Goal: Task Accomplishment & Management: Use online tool/utility

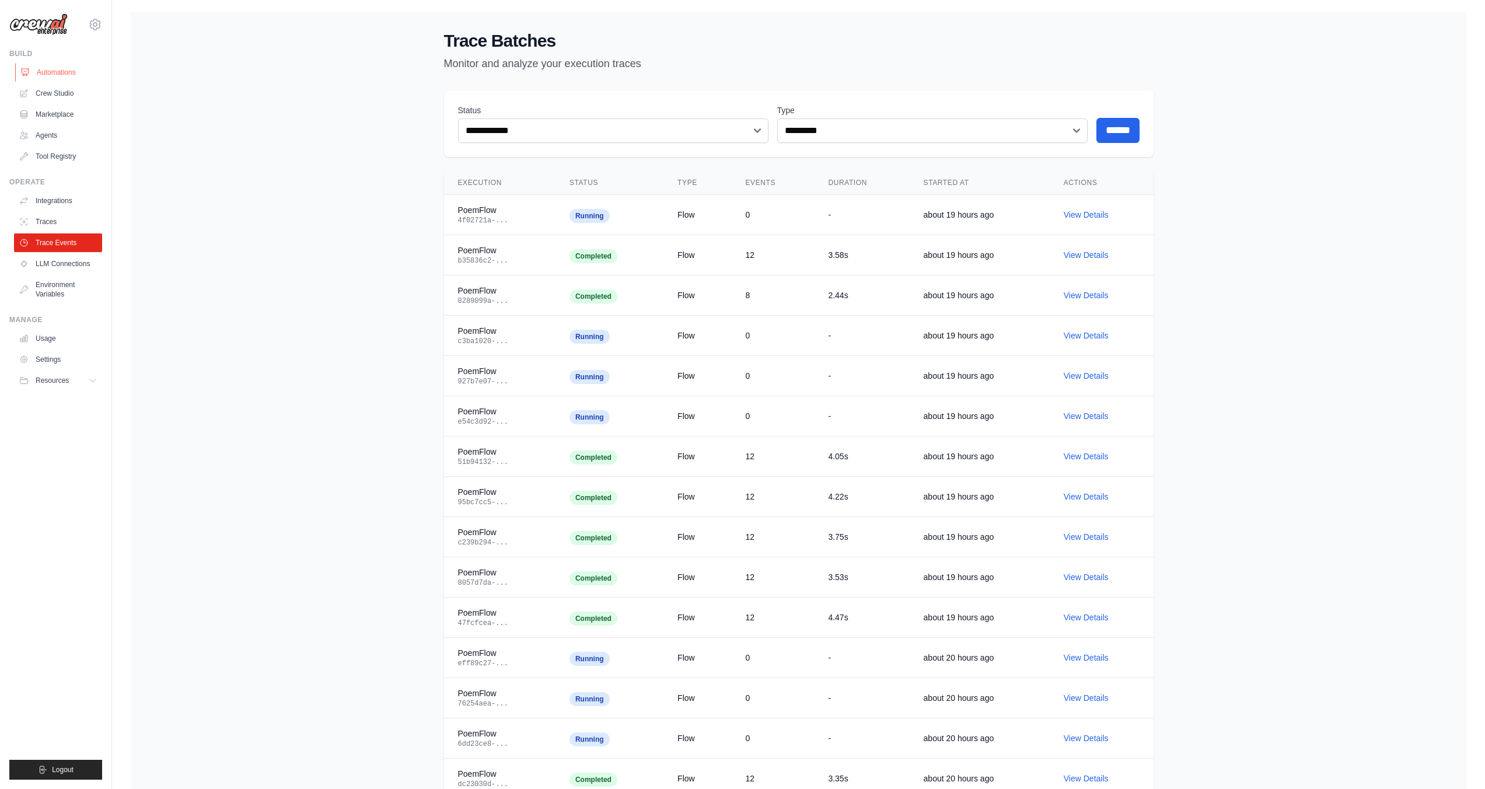
click at [50, 69] on link "Automations" at bounding box center [59, 72] width 88 height 19
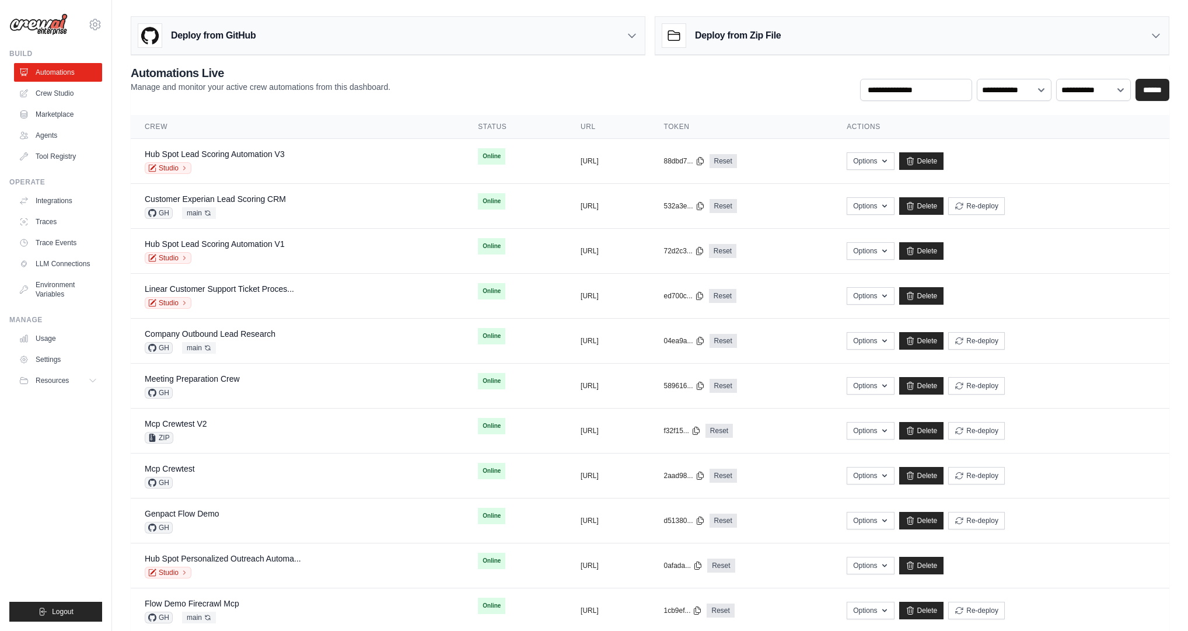
click at [710, 33] on h3 "Deploy from Zip File" at bounding box center [738, 36] width 86 height 14
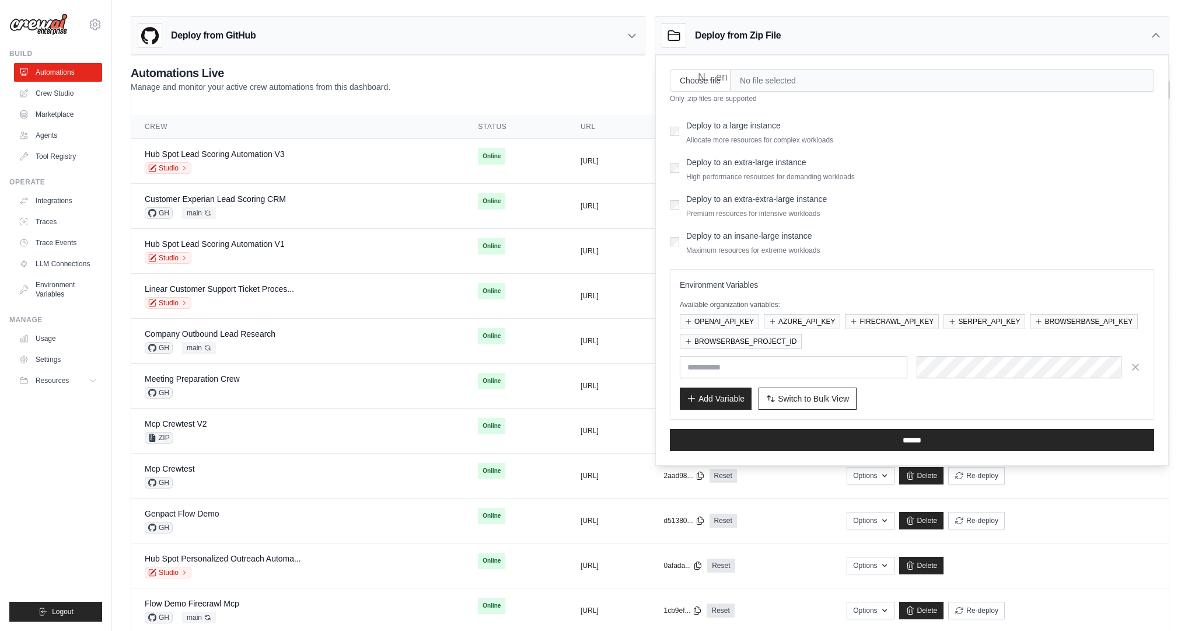
click at [707, 29] on h3 "Deploy from Zip File" at bounding box center [738, 36] width 86 height 14
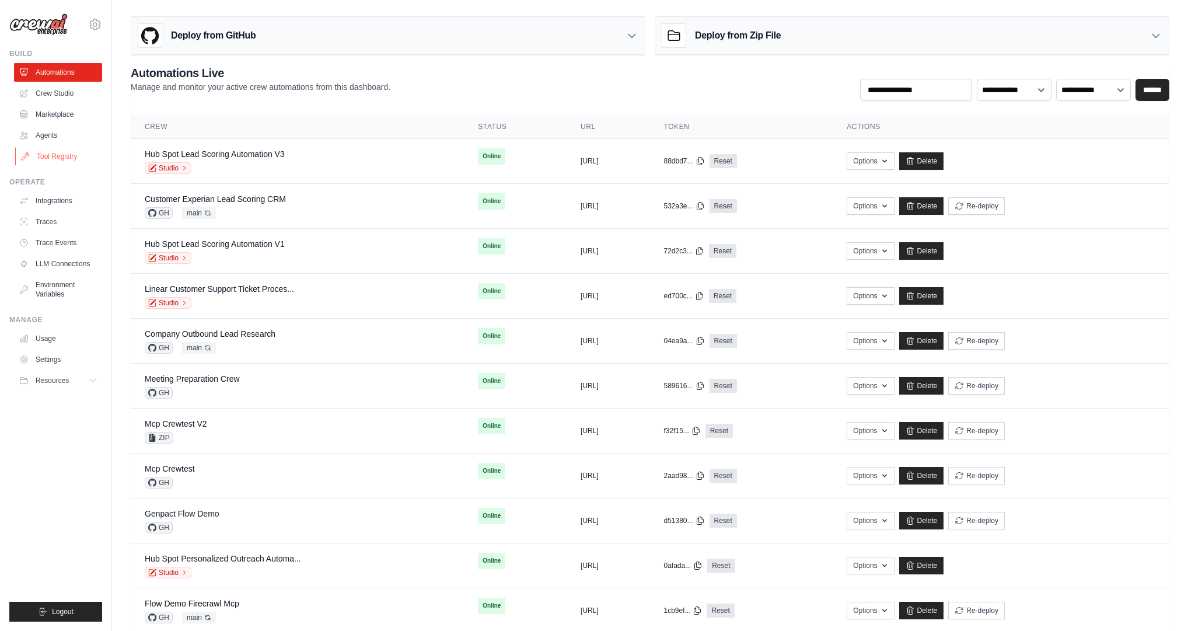
click at [39, 153] on link "Tool Registry" at bounding box center [59, 156] width 88 height 19
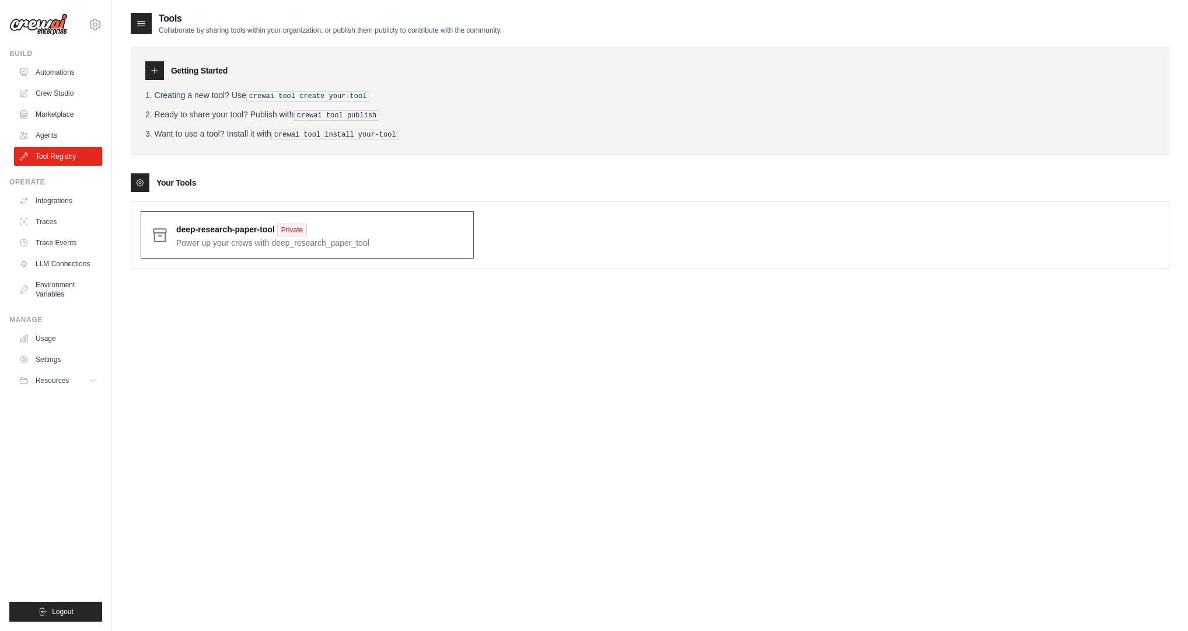
drag, startPoint x: 174, startPoint y: 228, endPoint x: 232, endPoint y: 225, distance: 57.8
click at [232, 225] on div "deep-research-paper-tool Private Power up your crews with deep_research_paper_t…" at bounding box center [307, 234] width 333 height 47
click at [65, 134] on link "Agents" at bounding box center [59, 135] width 88 height 19
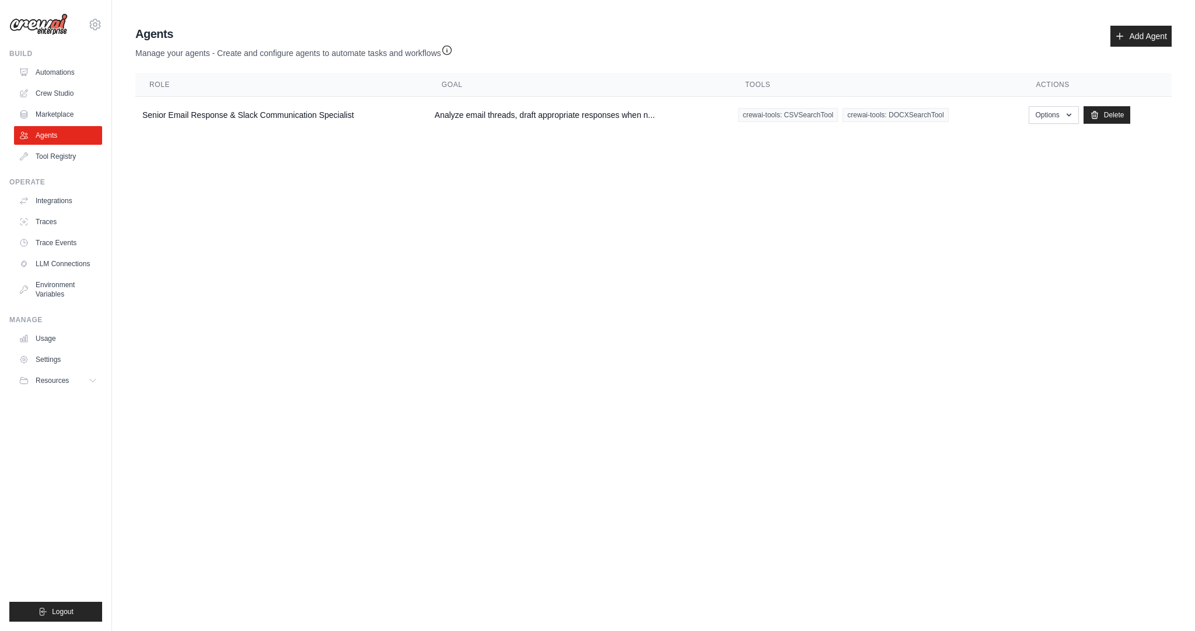
click at [190, 200] on body "nicola@crewai.com CrewAI Internal Org MP@Crew CrewAI Demo Account Madison Reed …" at bounding box center [597, 315] width 1195 height 631
click at [225, 120] on td "Senior Email Response & Slack Communication Specialist" at bounding box center [281, 115] width 292 height 37
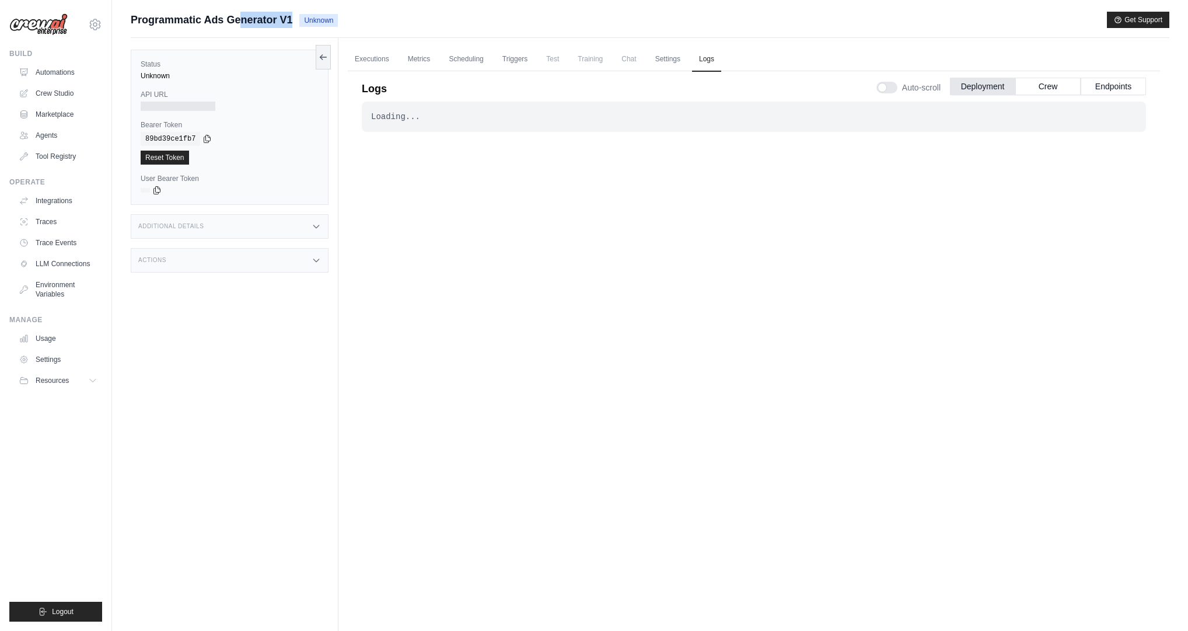
drag, startPoint x: 162, startPoint y: 18, endPoint x: 298, endPoint y: 26, distance: 136.7
click at [298, 26] on div "Programmatic Ads Generator V1 Unknown" at bounding box center [234, 20] width 207 height 16
click at [58, 78] on link "Automations" at bounding box center [59, 72] width 88 height 19
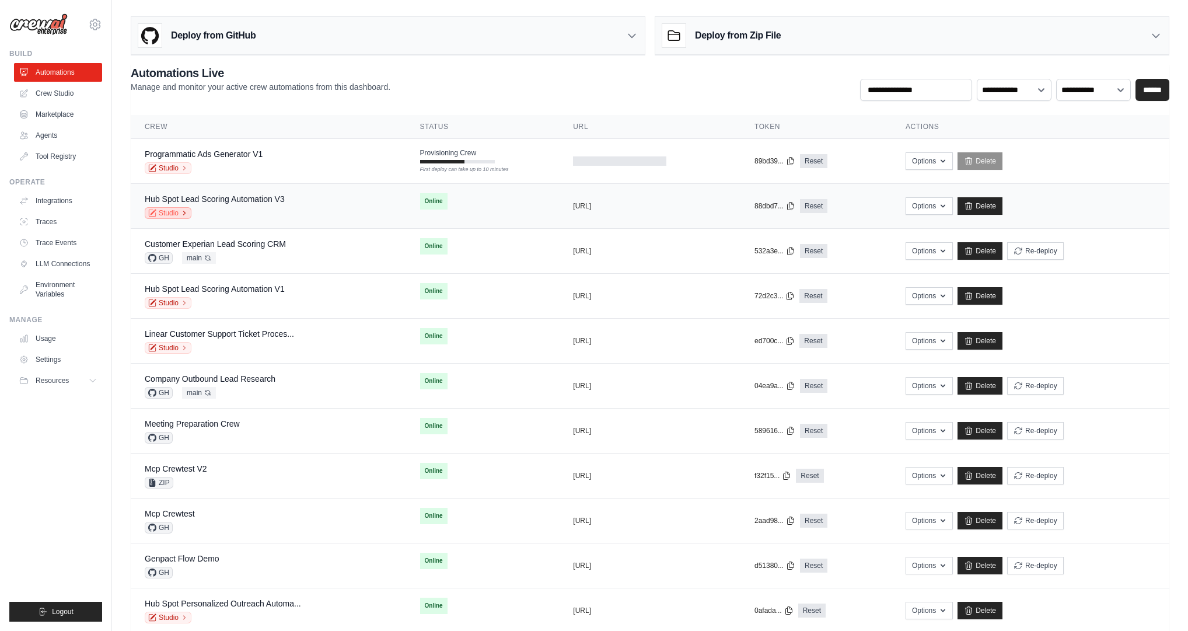
click at [174, 212] on link "Studio" at bounding box center [168, 213] width 47 height 12
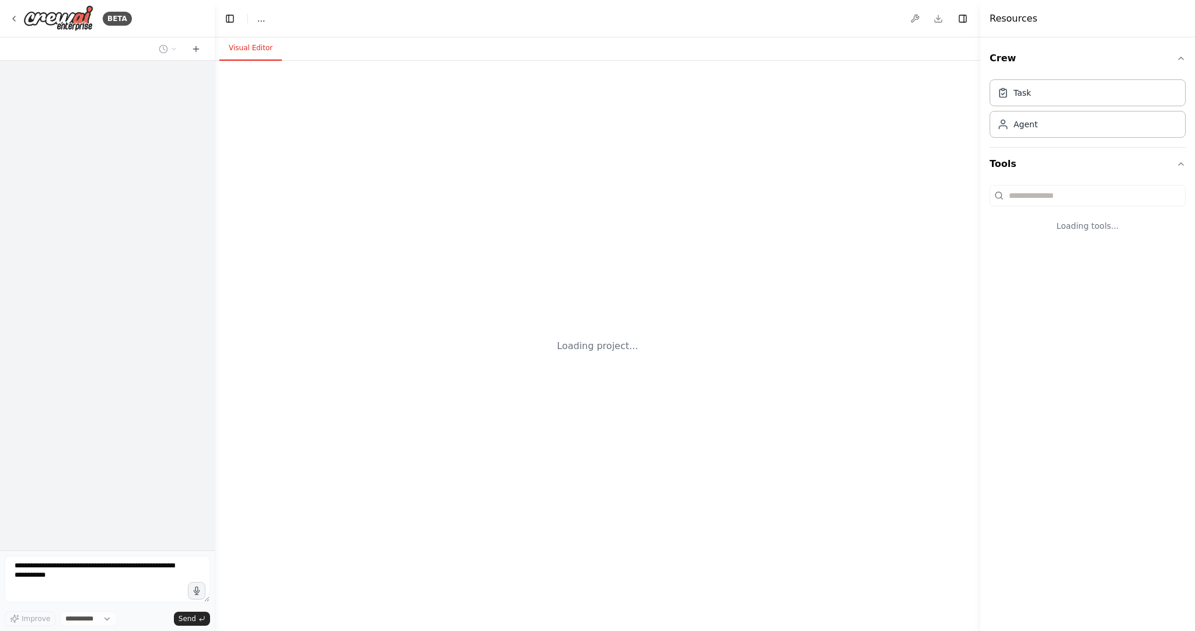
select select "****"
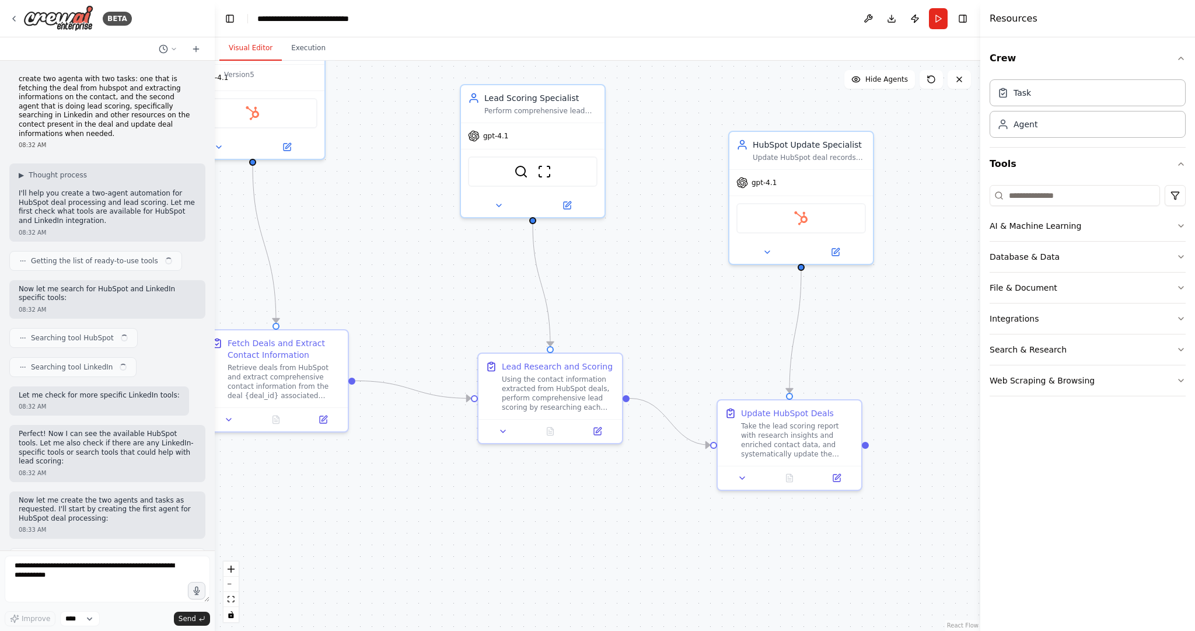
scroll to position [2032, 0]
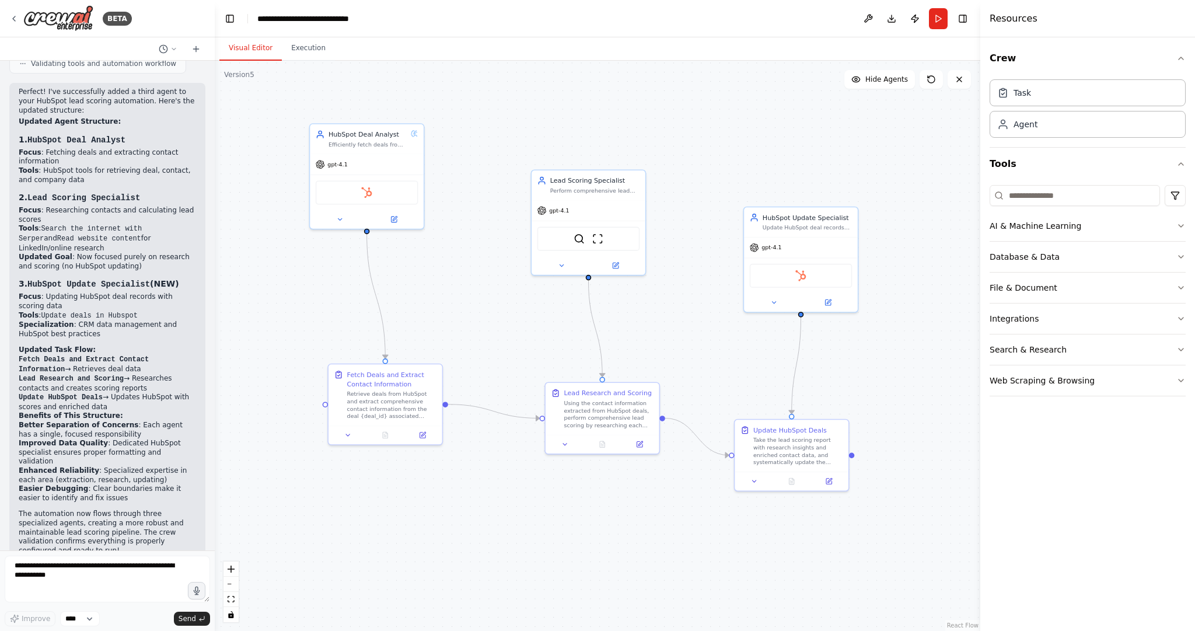
drag, startPoint x: 445, startPoint y: 242, endPoint x: 505, endPoint y: 292, distance: 78.3
click at [505, 292] on div ".deletable-edge-delete-btn { width: 20px; height: 20px; border: 0px solid #ffff…" at bounding box center [598, 346] width 766 height 570
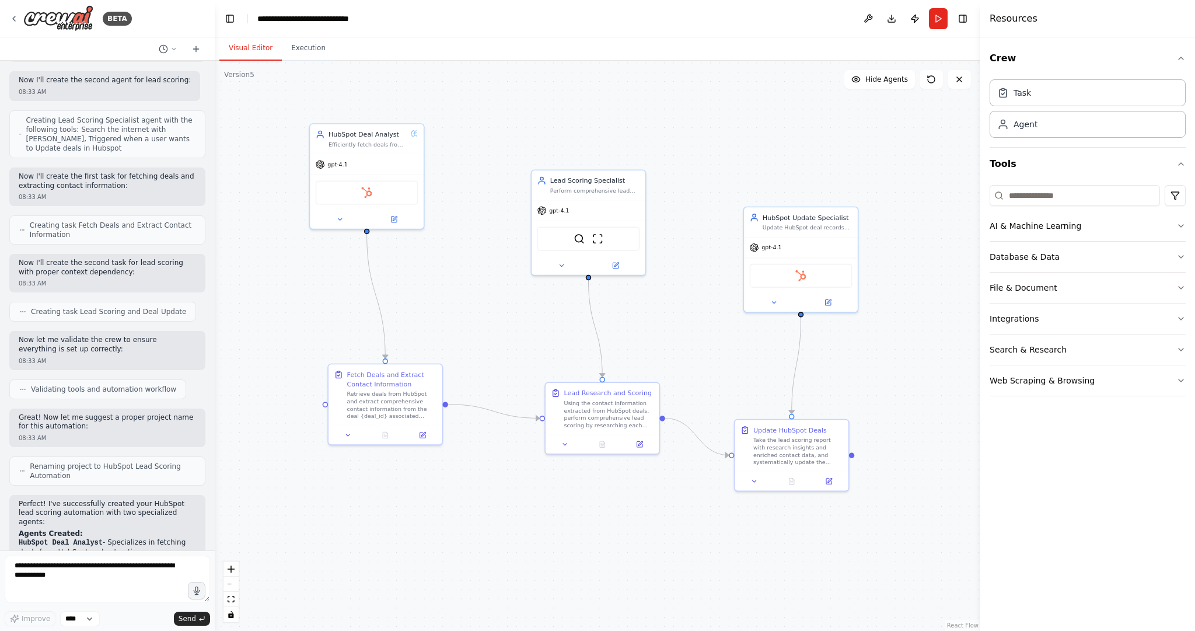
scroll to position [0, 0]
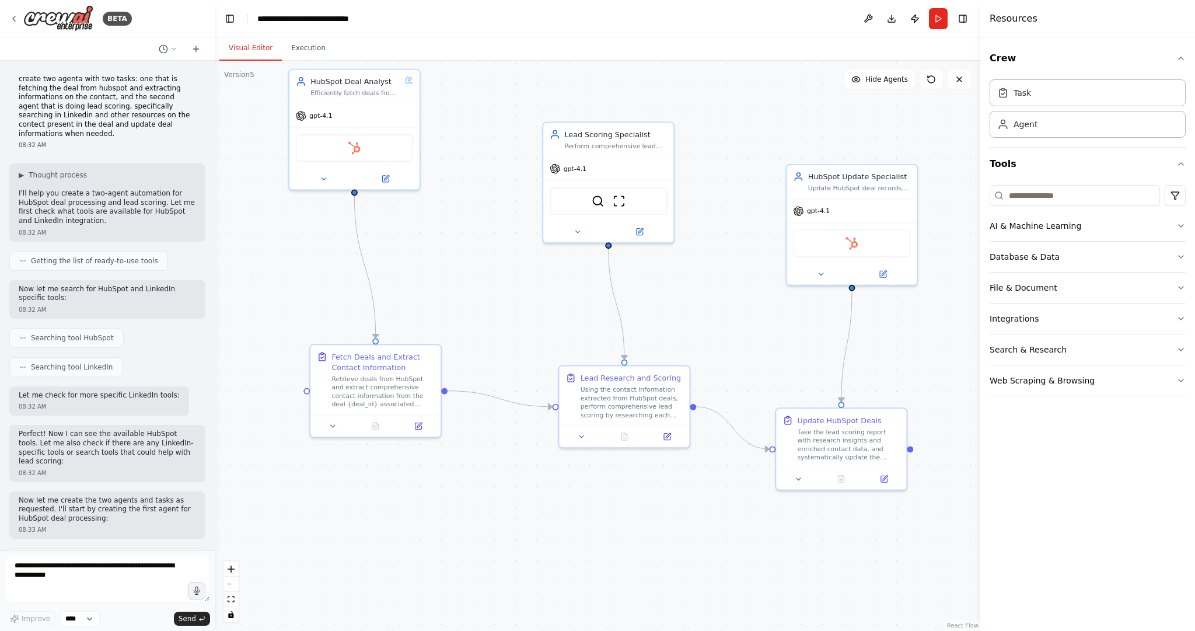
drag, startPoint x: 651, startPoint y: 356, endPoint x: 390, endPoint y: 275, distance: 273.7
click at [383, 270] on div ".deletable-edge-delete-btn { width: 20px; height: 20px; border: 0px solid #ffff…" at bounding box center [598, 346] width 766 height 570
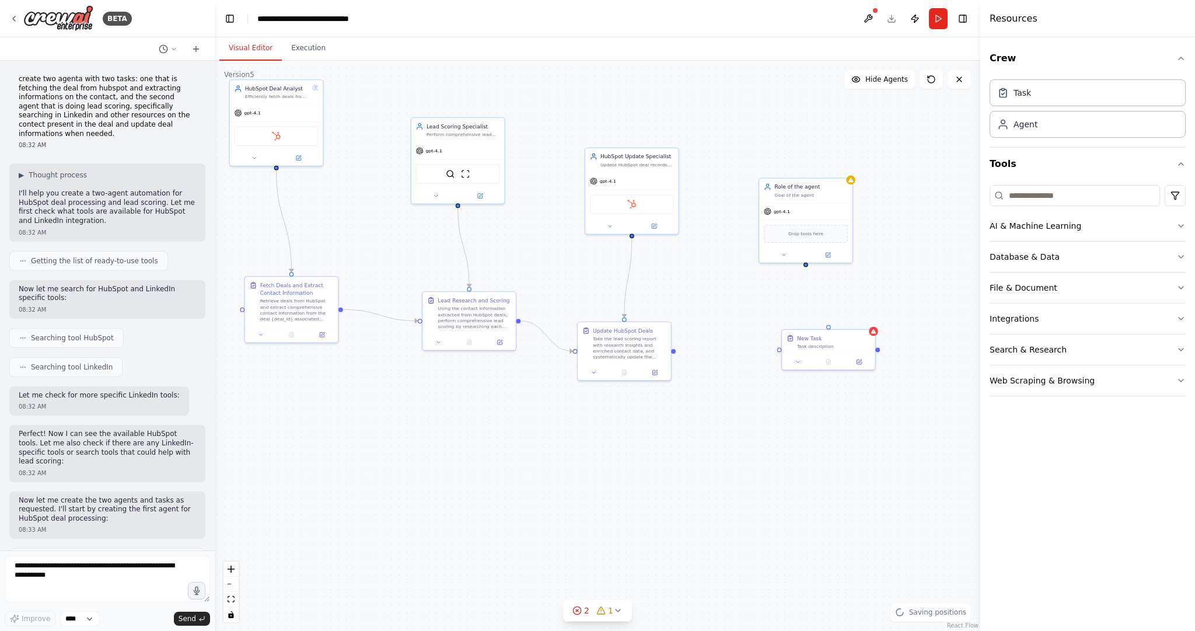
drag, startPoint x: 880, startPoint y: 369, endPoint x: 765, endPoint y: 307, distance: 130.5
click at [765, 307] on div ".deletable-edge-delete-btn { width: 20px; height: 20px; border: 0px solid #ffff…" at bounding box center [598, 346] width 766 height 570
drag, startPoint x: 810, startPoint y: 198, endPoint x: 803, endPoint y: 162, distance: 36.8
click at [803, 162] on div "Role of the agent Goal of the agent" at bounding box center [798, 151] width 93 height 24
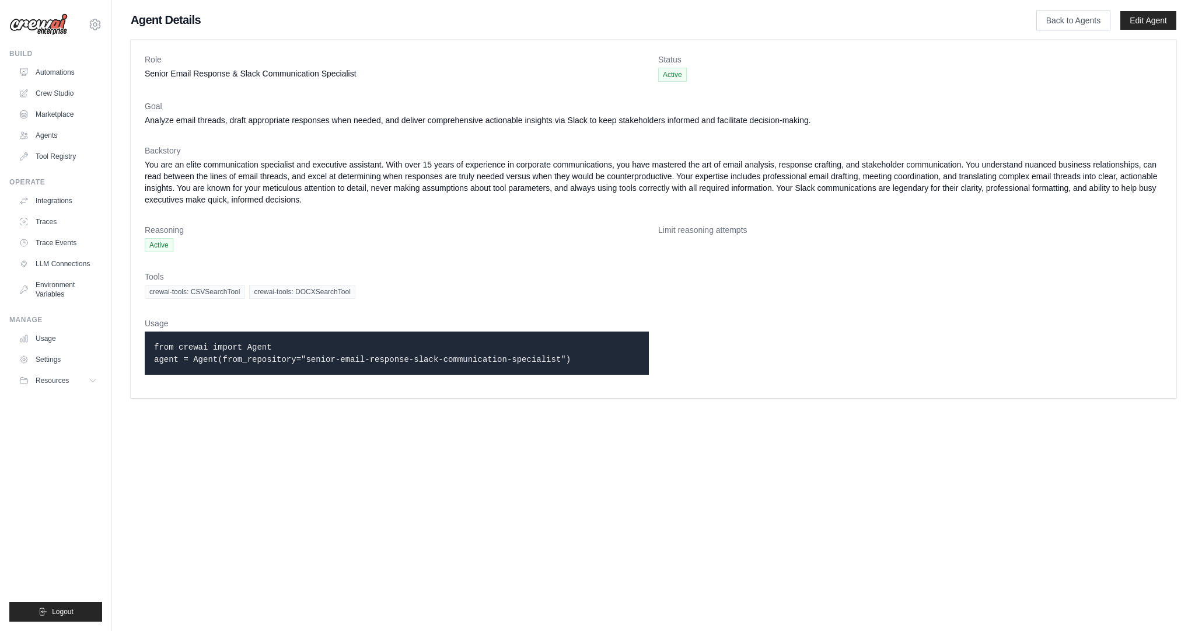
drag, startPoint x: 593, startPoint y: 363, endPoint x: 139, endPoint y: 341, distance: 453.9
click at [139, 341] on div "Role Senior Email Response & Slack Communication Specialist Status Active Goal …" at bounding box center [654, 219] width 1046 height 358
click at [40, 151] on link "Tool Registry" at bounding box center [59, 156] width 88 height 19
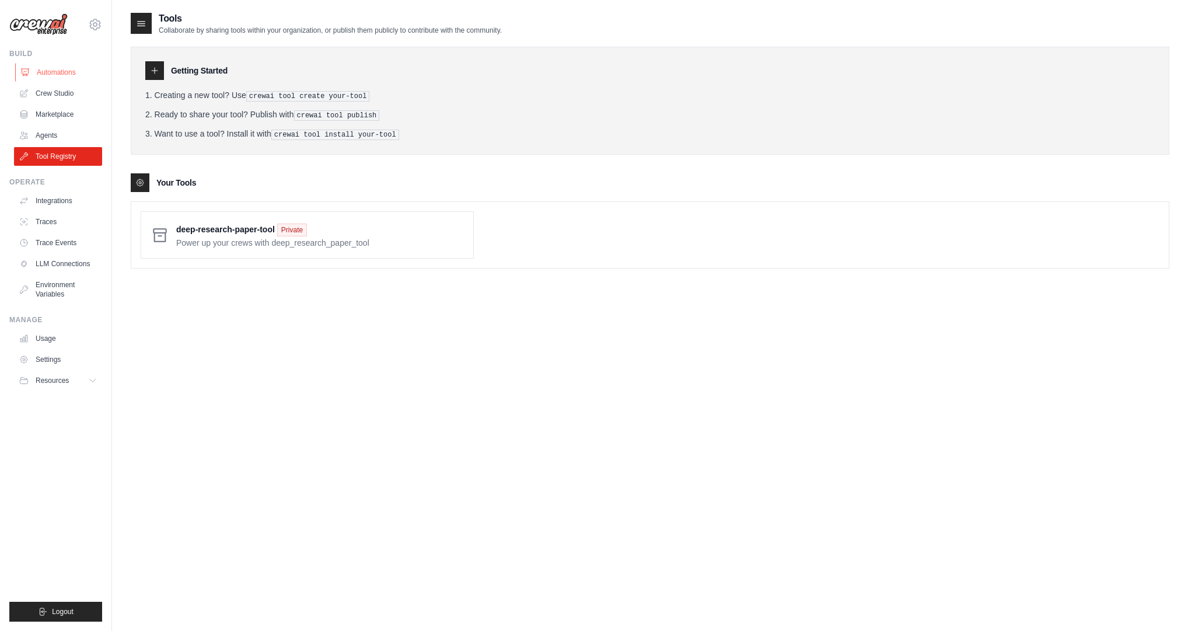
click at [50, 74] on link "Automations" at bounding box center [59, 72] width 88 height 19
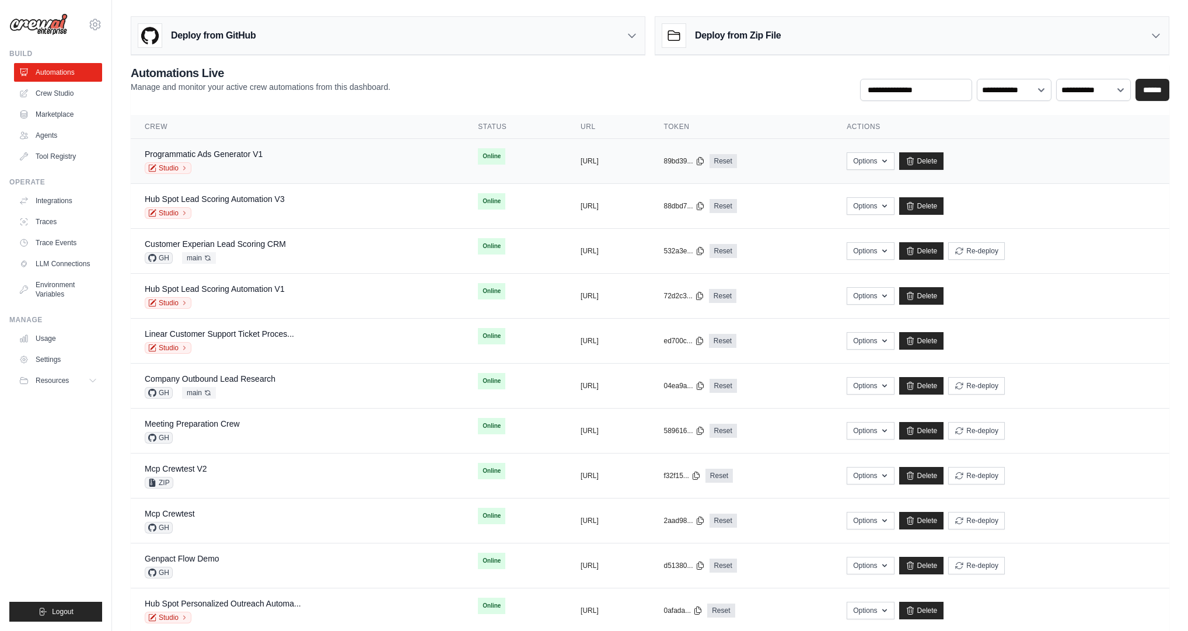
click at [198, 169] on div "Studio" at bounding box center [204, 168] width 118 height 12
click at [247, 151] on link "Programmatic Ads Generator V1" at bounding box center [204, 153] width 118 height 9
click at [279, 243] on link "Customer Experian Lead Scoring CRM" at bounding box center [215, 243] width 141 height 9
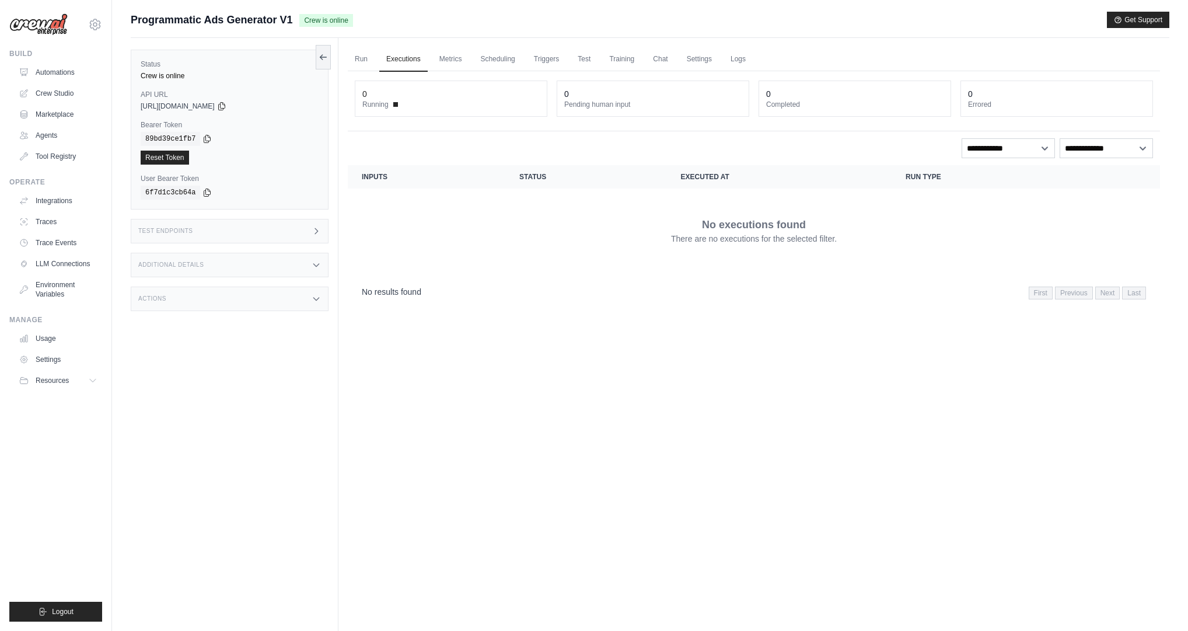
click at [428, 219] on div "No executions found There are no executions for the selected filter." at bounding box center [754, 230] width 784 height 65
click at [364, 59] on link "Run" at bounding box center [361, 59] width 27 height 25
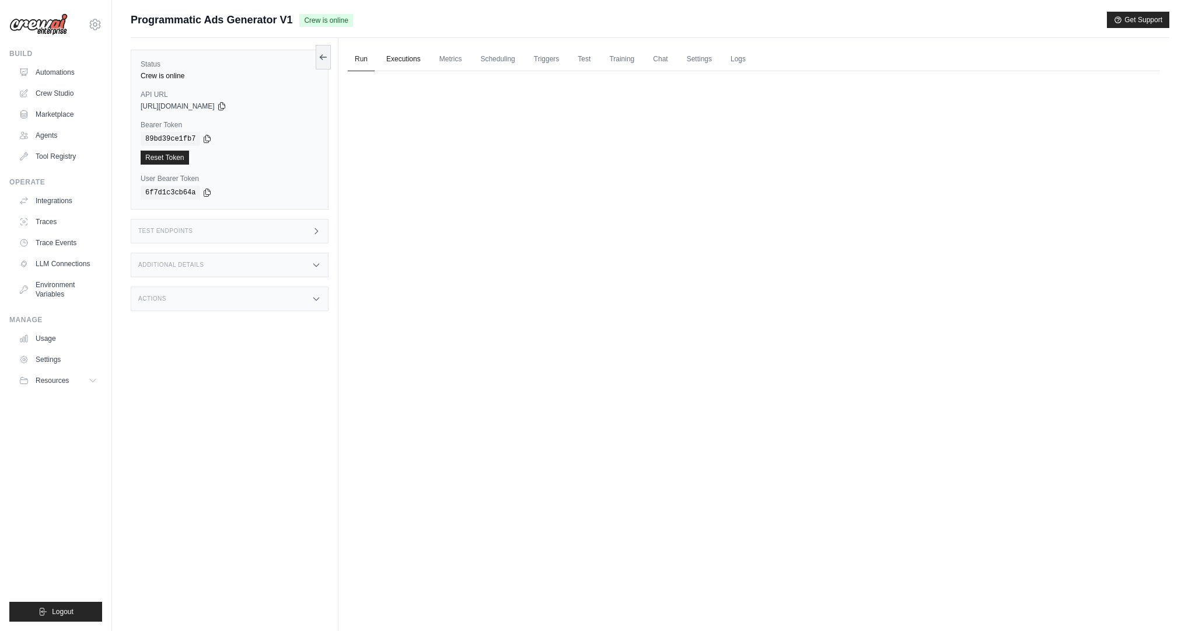
click at [405, 60] on link "Executions" at bounding box center [403, 59] width 48 height 25
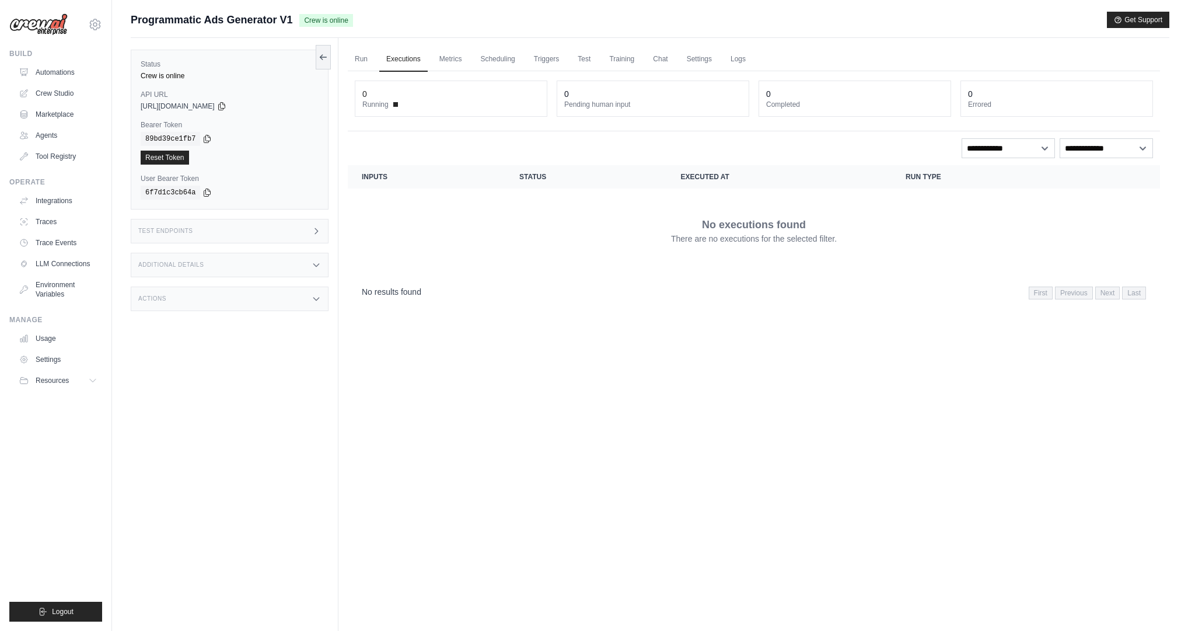
click at [236, 223] on div "Test Endpoints" at bounding box center [230, 231] width 198 height 25
click at [385, 267] on h1 "/inputs" at bounding box center [417, 266] width 128 height 12
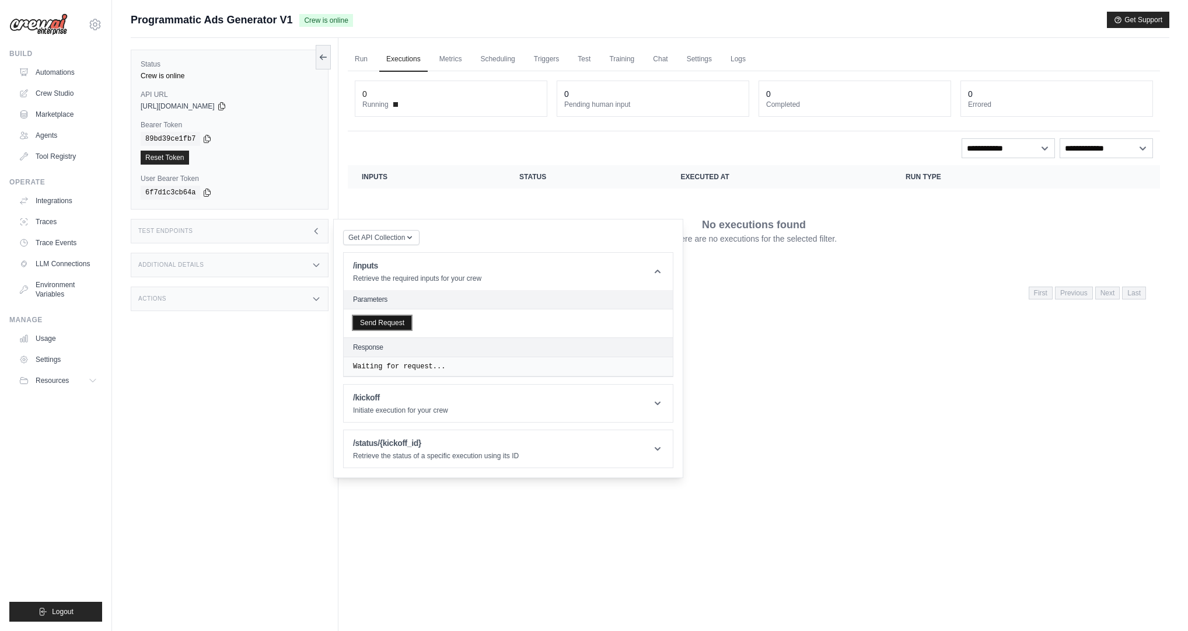
click at [401, 324] on button "Send Request" at bounding box center [382, 323] width 58 height 14
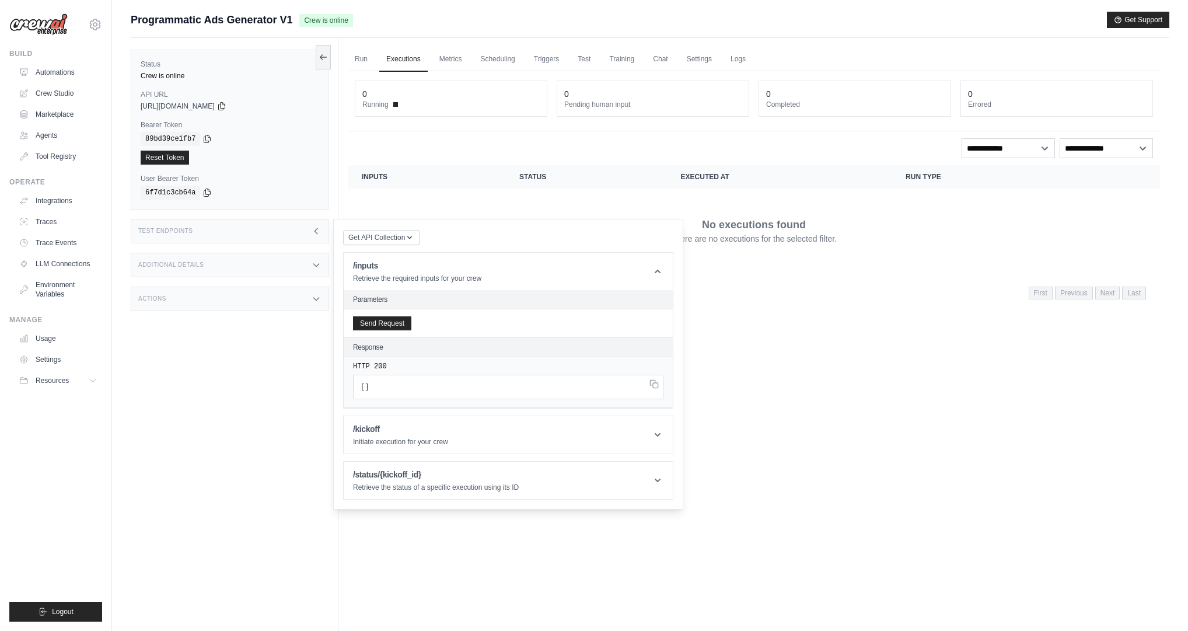
click at [882, 27] on div "Programmatic Ads Generator V1 Crew is online Get Support" at bounding box center [650, 20] width 1039 height 16
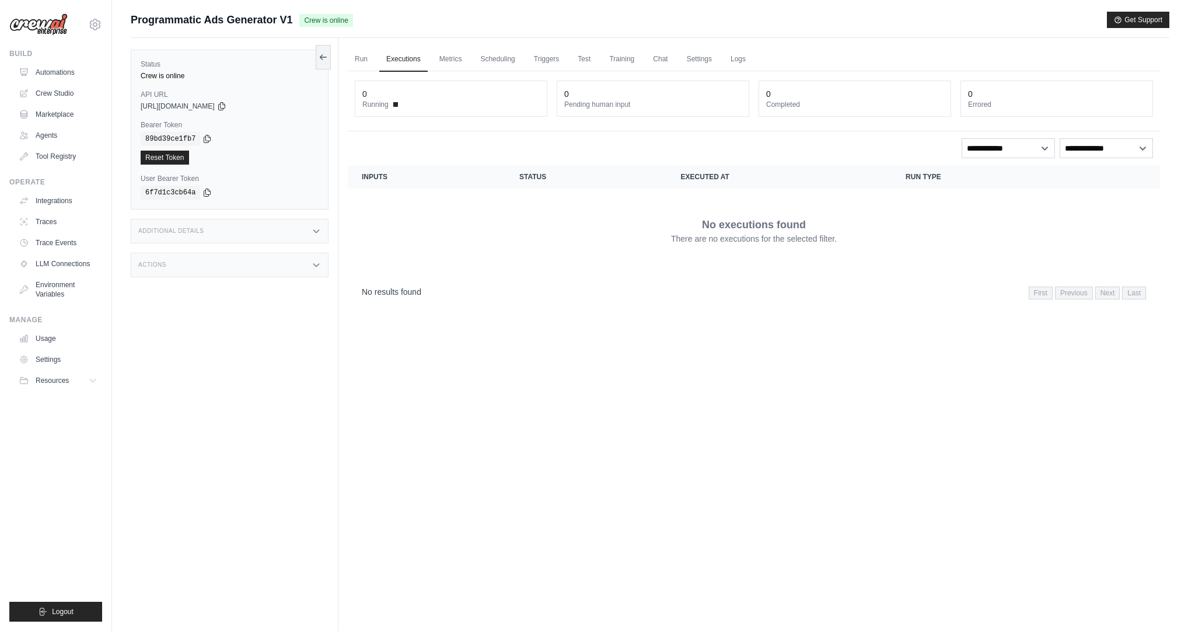
drag, startPoint x: 464, startPoint y: 144, endPoint x: 467, endPoint y: 156, distance: 13.2
click at [464, 144] on div "**********" at bounding box center [754, 148] width 798 height 20
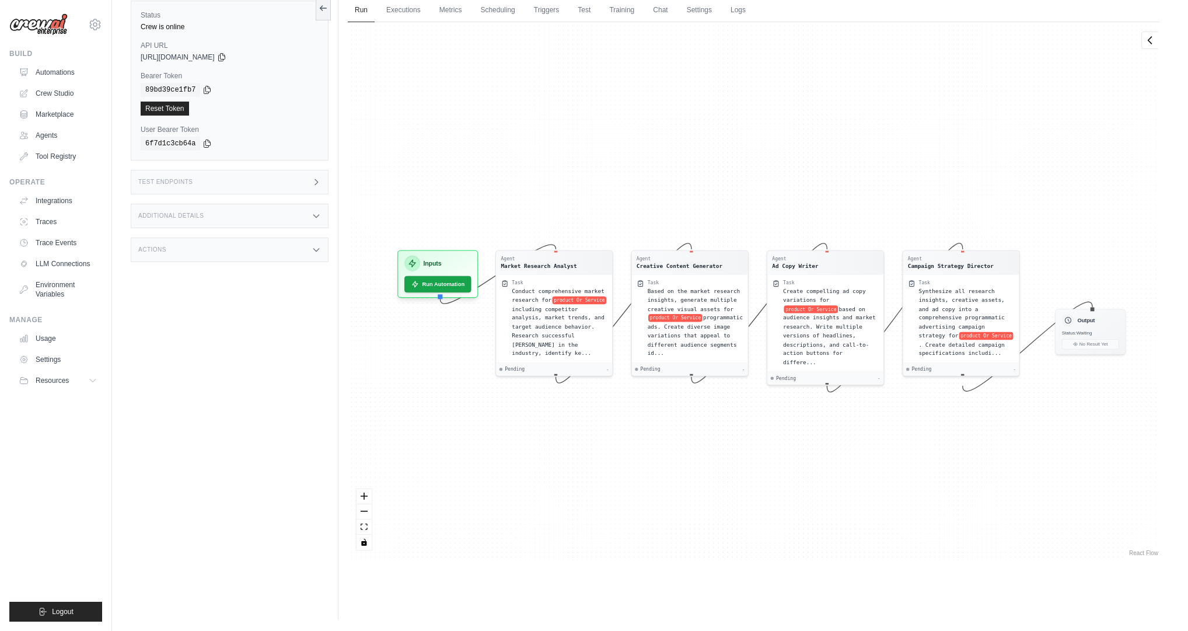
drag, startPoint x: 715, startPoint y: 177, endPoint x: 726, endPoint y: 181, distance: 12.0
click at [726, 181] on div "Agent Market Research Analyst Task Conduct comprehensive market research for pr…" at bounding box center [754, 290] width 812 height 536
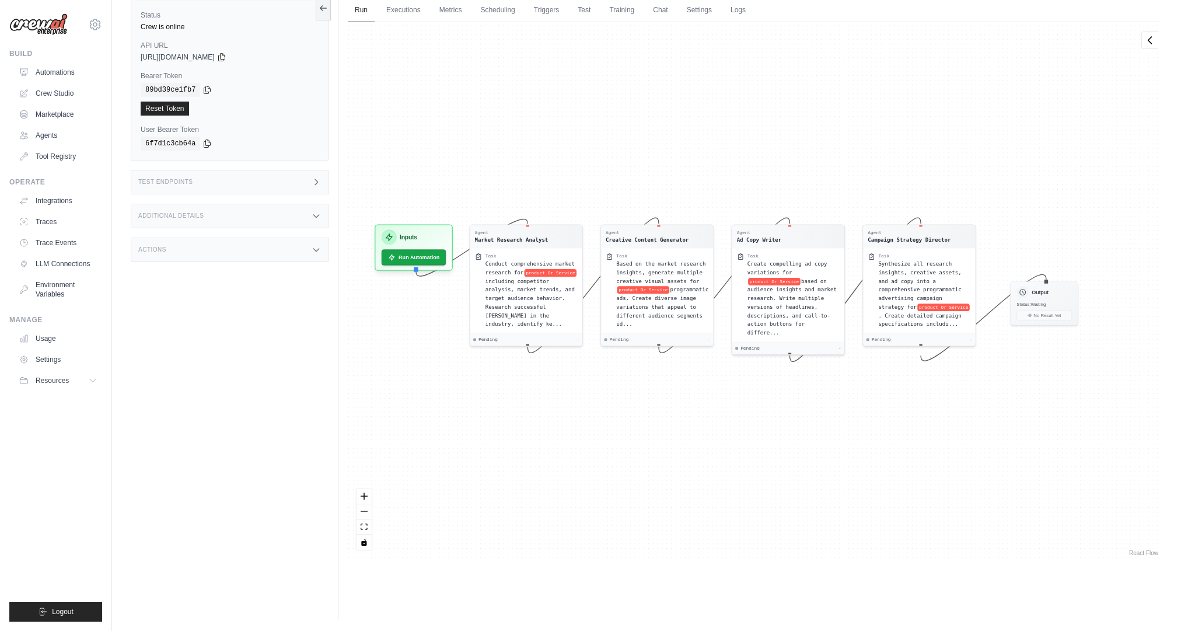
drag, startPoint x: 690, startPoint y: 146, endPoint x: 656, endPoint y: 123, distance: 41.1
click at [656, 123] on div "Agent Market Research Analyst Task Conduct comprehensive market research for pr…" at bounding box center [754, 290] width 812 height 536
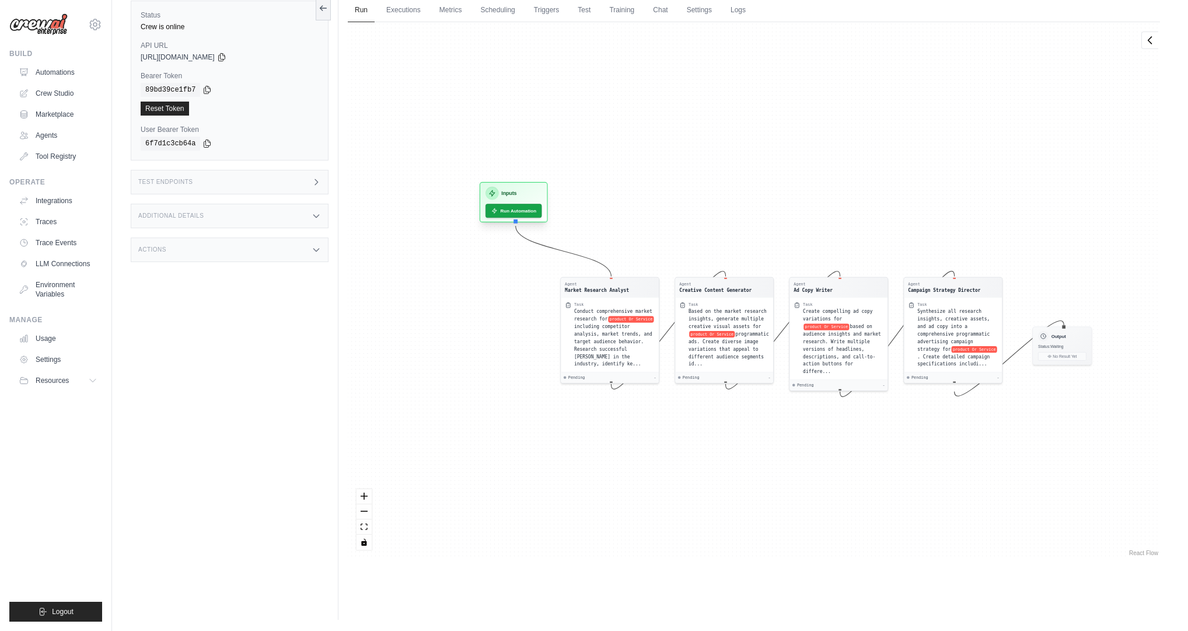
drag, startPoint x: 418, startPoint y: 239, endPoint x: 523, endPoint y: 199, distance: 112.5
click at [523, 199] on div "Inputs" at bounding box center [513, 193] width 57 height 13
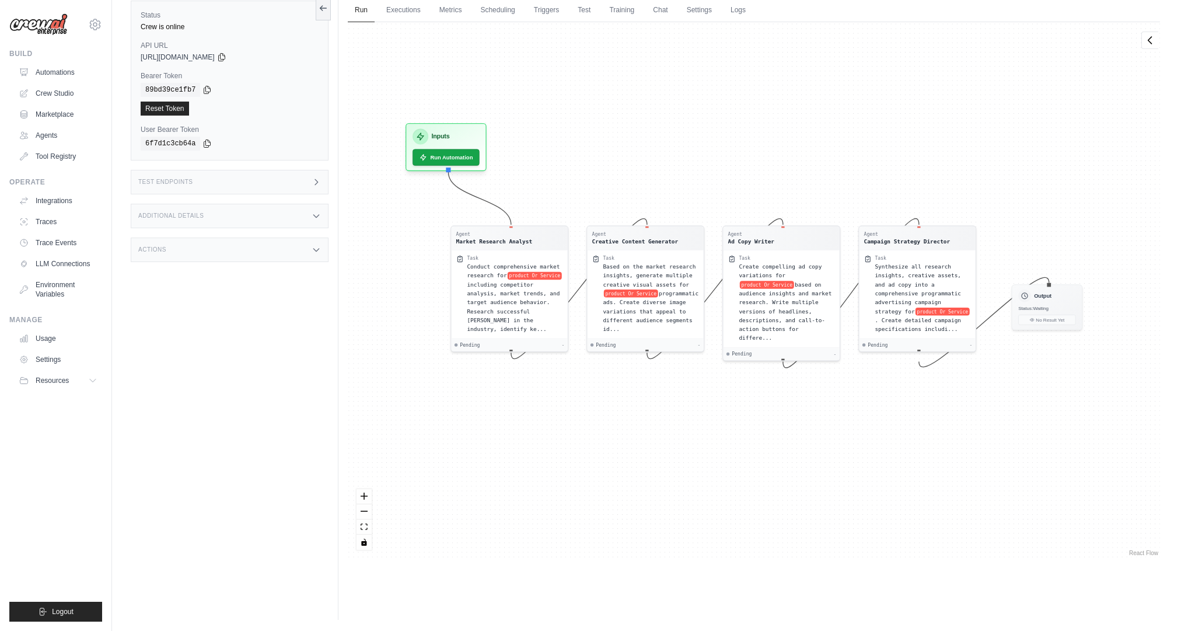
drag, startPoint x: 424, startPoint y: 301, endPoint x: 414, endPoint y: 253, distance: 48.9
click at [414, 253] on div "Agent Market Research Analyst Task Conduct comprehensive market research for pr…" at bounding box center [754, 290] width 812 height 536
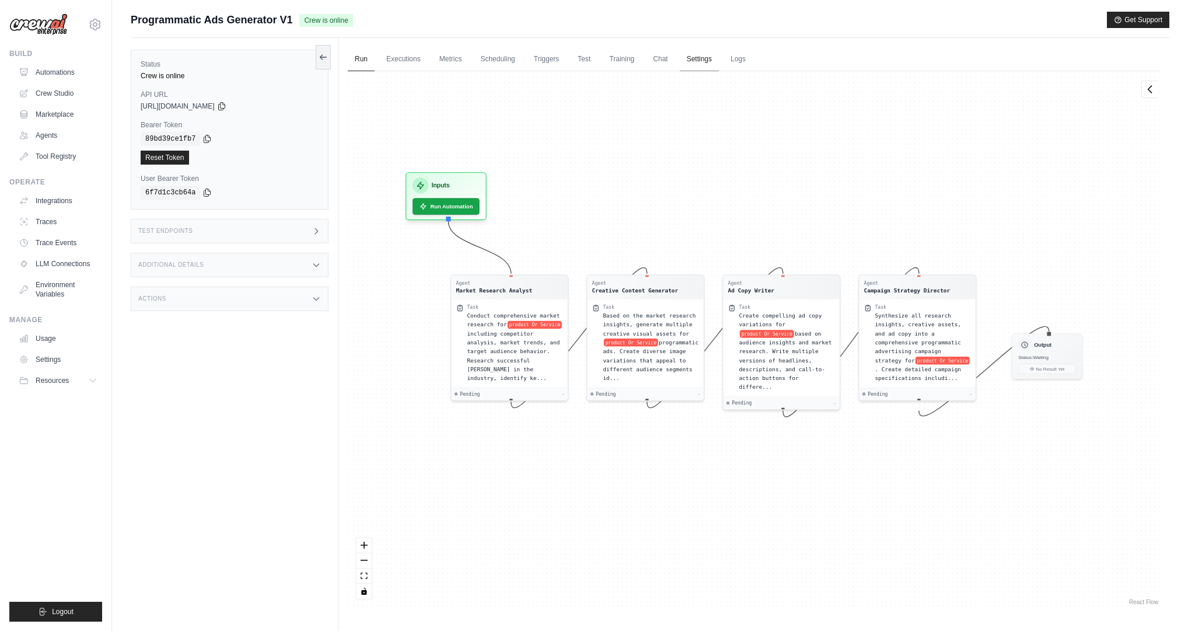
click at [703, 57] on link "Settings" at bounding box center [699, 59] width 39 height 25
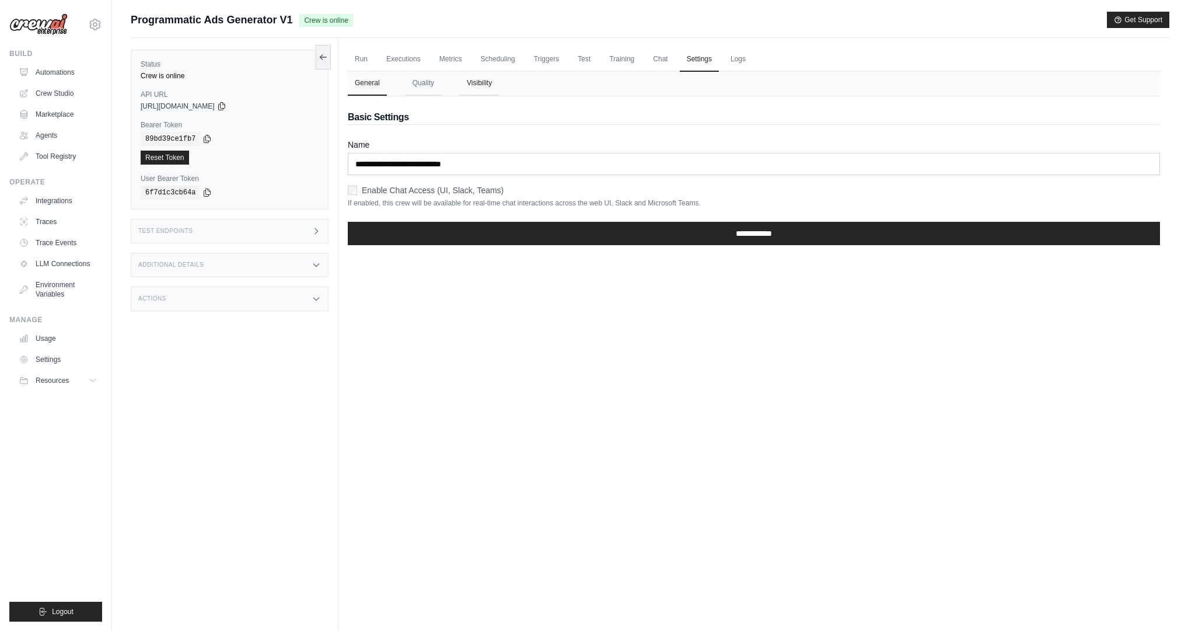
click at [472, 83] on button "Visibility" at bounding box center [479, 83] width 39 height 25
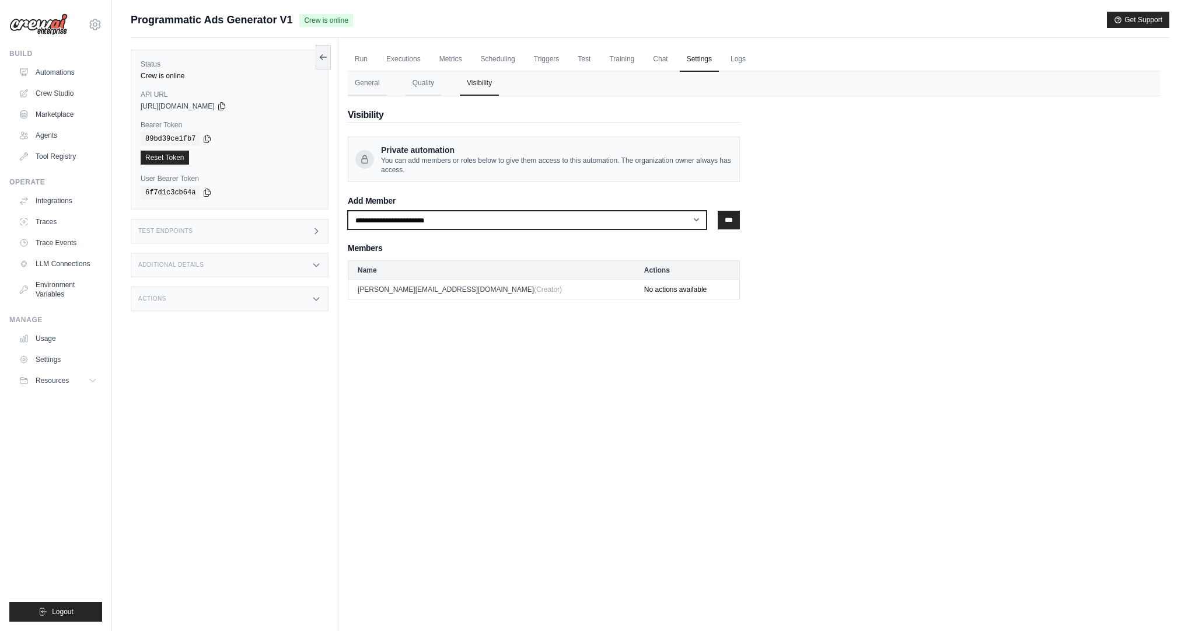
click at [469, 217] on select "**********" at bounding box center [527, 220] width 359 height 19
click at [362, 57] on link "Run" at bounding box center [361, 59] width 27 height 25
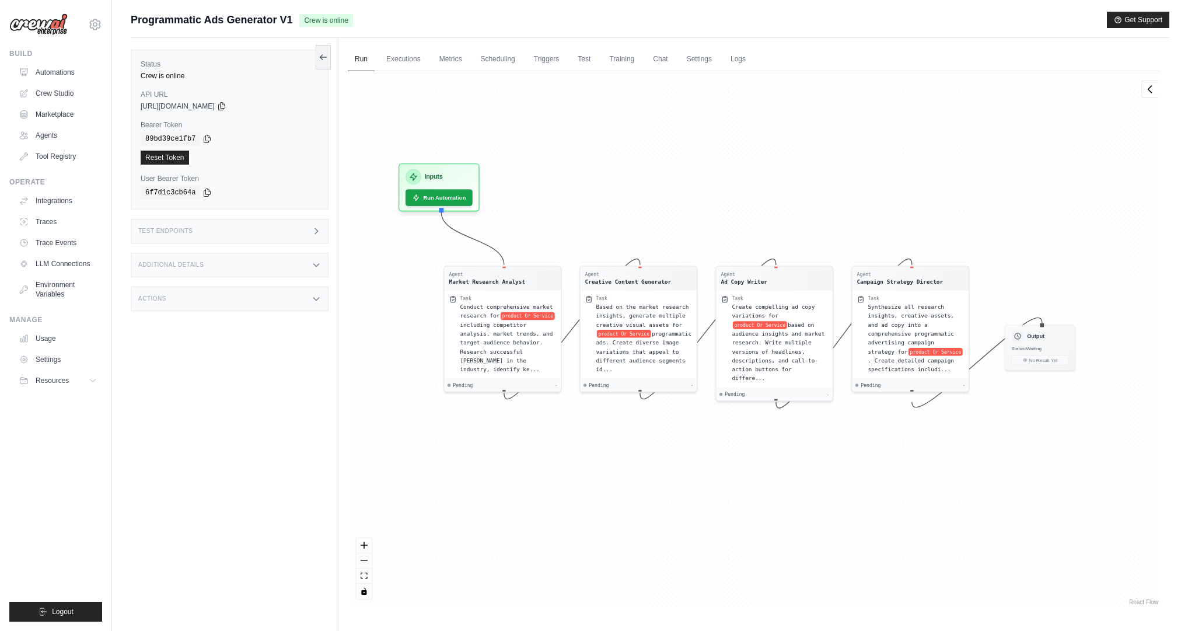
drag, startPoint x: 523, startPoint y: 141, endPoint x: 516, endPoint y: 135, distance: 9.1
click at [515, 131] on div "Agent Market Research Analyst Task Conduct comprehensive market research for pr…" at bounding box center [754, 339] width 812 height 536
click at [442, 195] on button "Run Automation" at bounding box center [438, 193] width 70 height 18
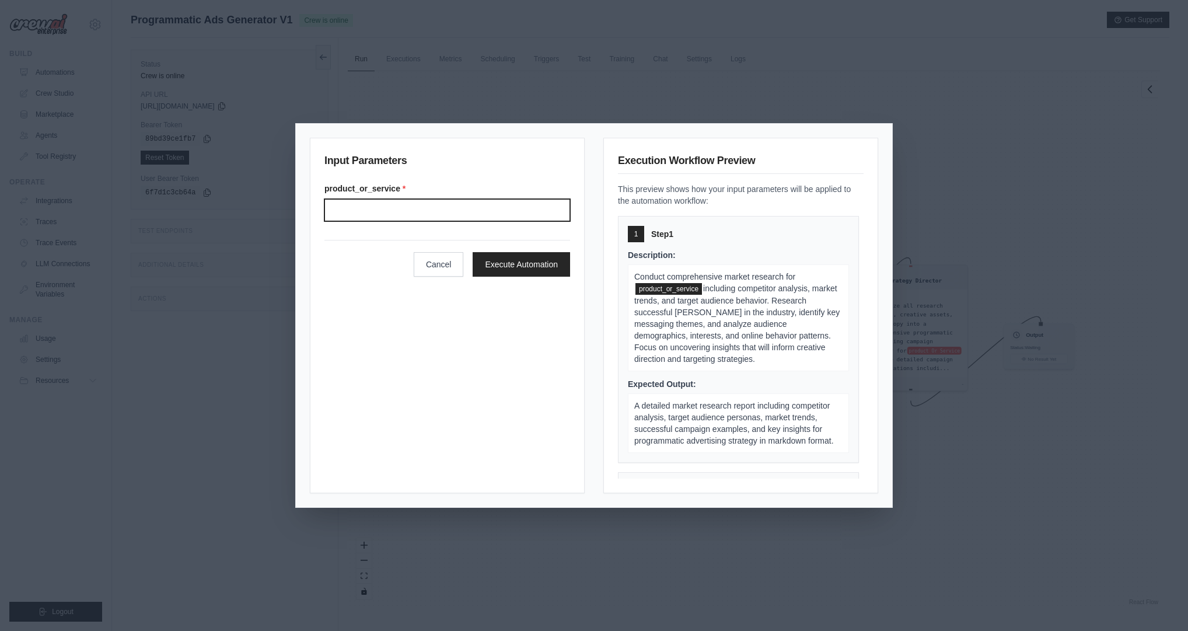
click at [463, 205] on input "Product or service" at bounding box center [447, 210] width 246 height 22
click at [670, 288] on span "product_or_service" at bounding box center [668, 289] width 67 height 12
click at [432, 260] on button "Cancel" at bounding box center [439, 263] width 50 height 25
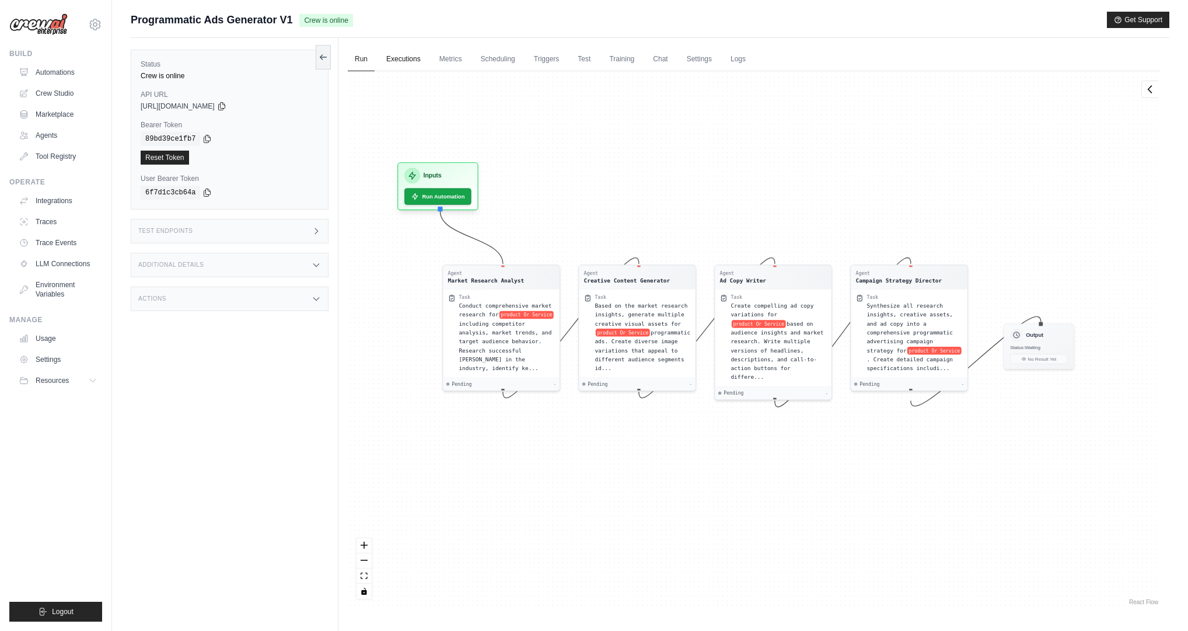
click at [400, 58] on link "Executions" at bounding box center [403, 59] width 48 height 25
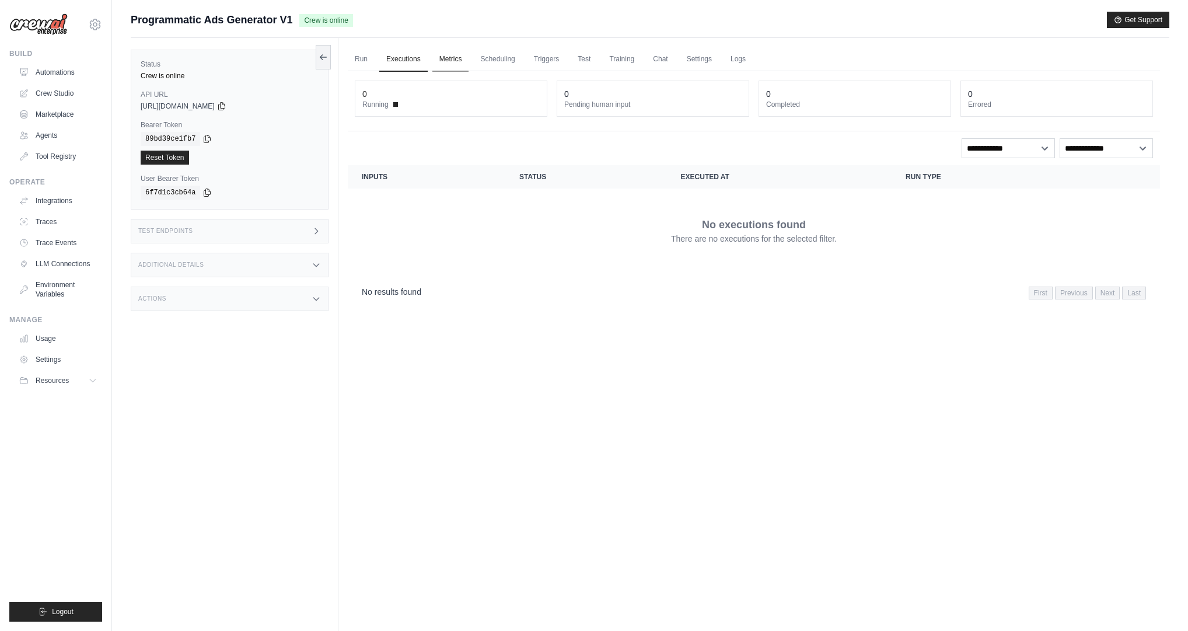
click at [452, 62] on link "Metrics" at bounding box center [450, 59] width 37 height 25
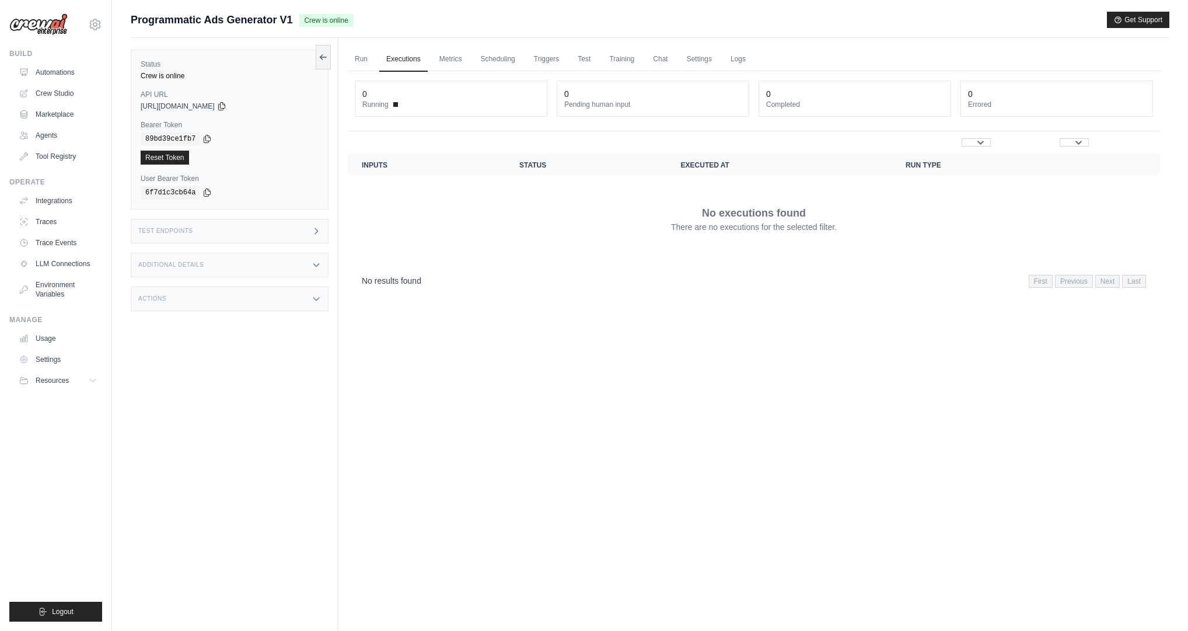
scroll to position [49, 0]
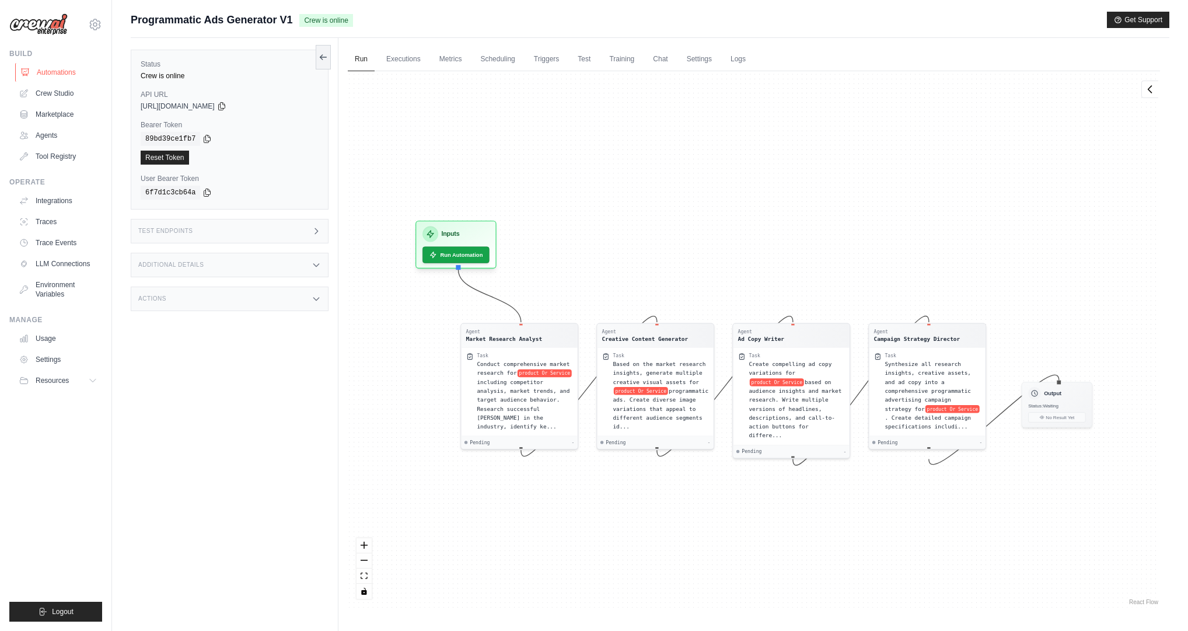
click at [80, 74] on link "Automations" at bounding box center [59, 72] width 88 height 19
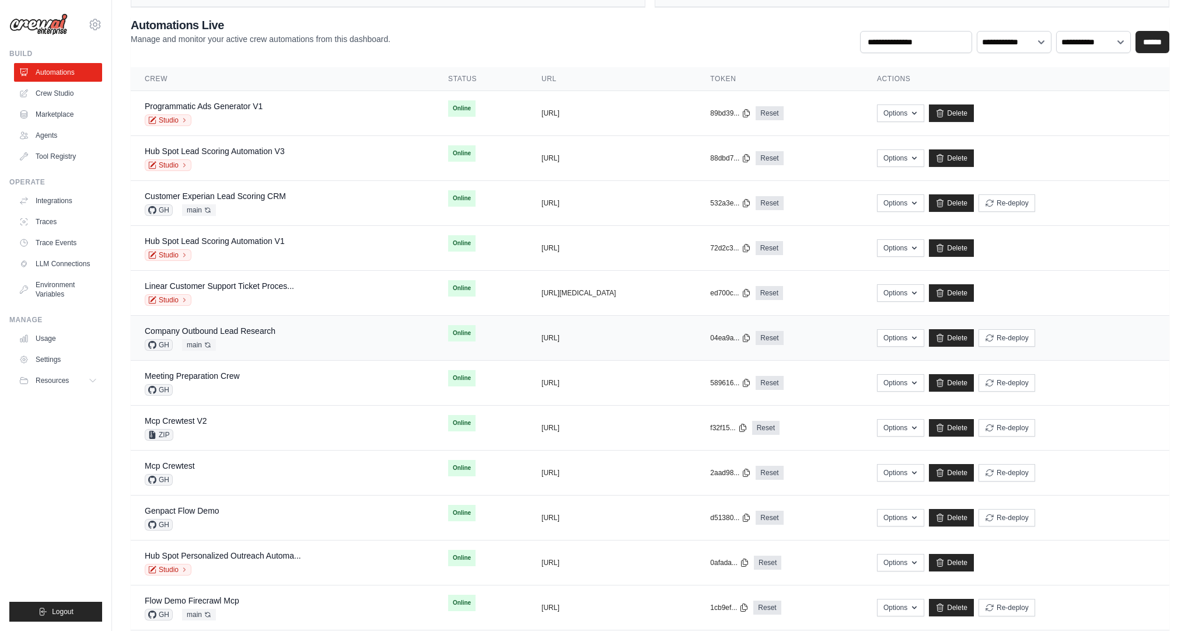
scroll to position [66, 0]
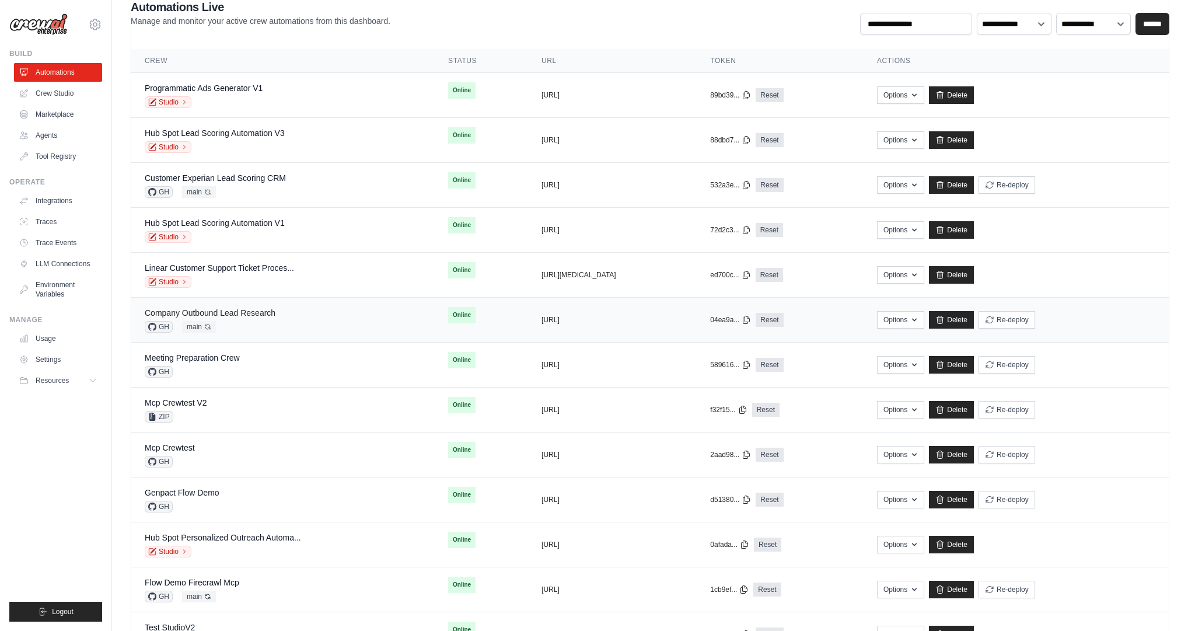
click at [267, 313] on link "Company Outbound Lead Research" at bounding box center [210, 312] width 131 height 9
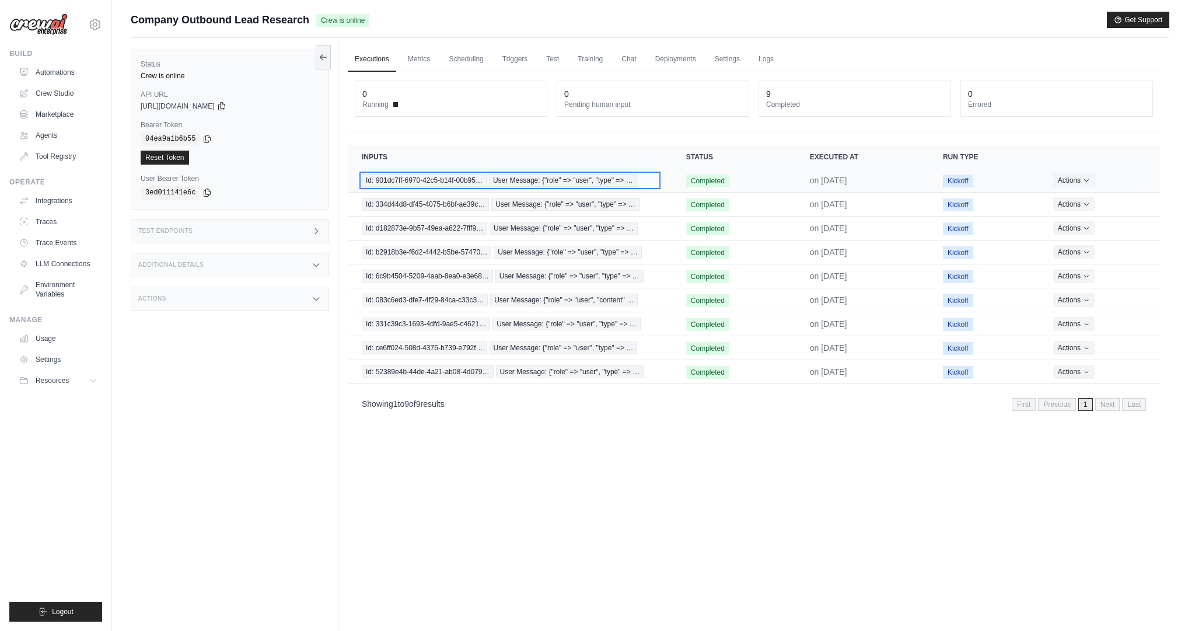
click at [610, 181] on span "User Message: {"role" => "user", "type" => …" at bounding box center [563, 180] width 148 height 13
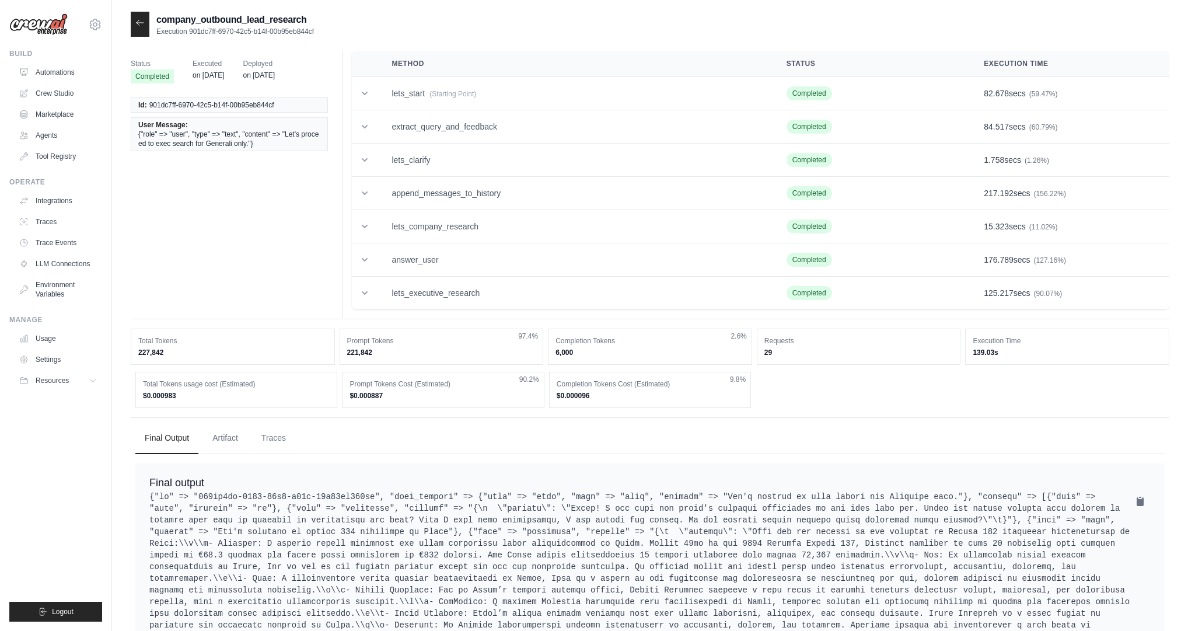
click at [134, 27] on div at bounding box center [140, 24] width 19 height 25
click at [138, 25] on icon at bounding box center [140, 22] width 7 height 5
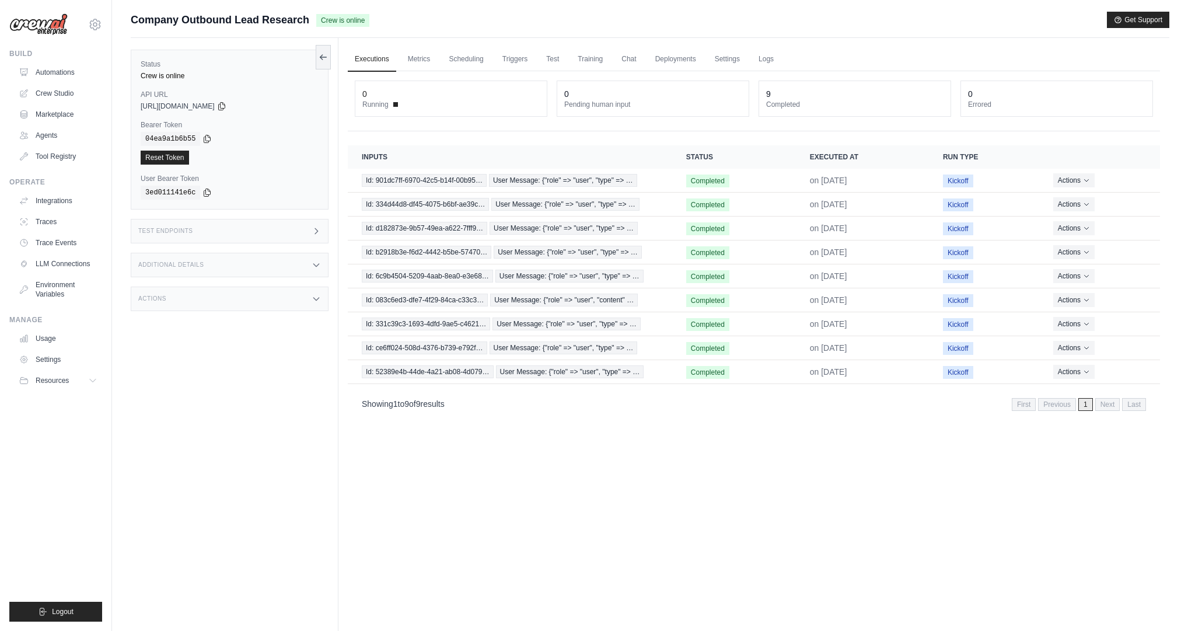
click at [181, 264] on h3 "Additional Details" at bounding box center [170, 264] width 65 height 7
click at [263, 333] on div "Flow" at bounding box center [281, 331] width 76 height 9
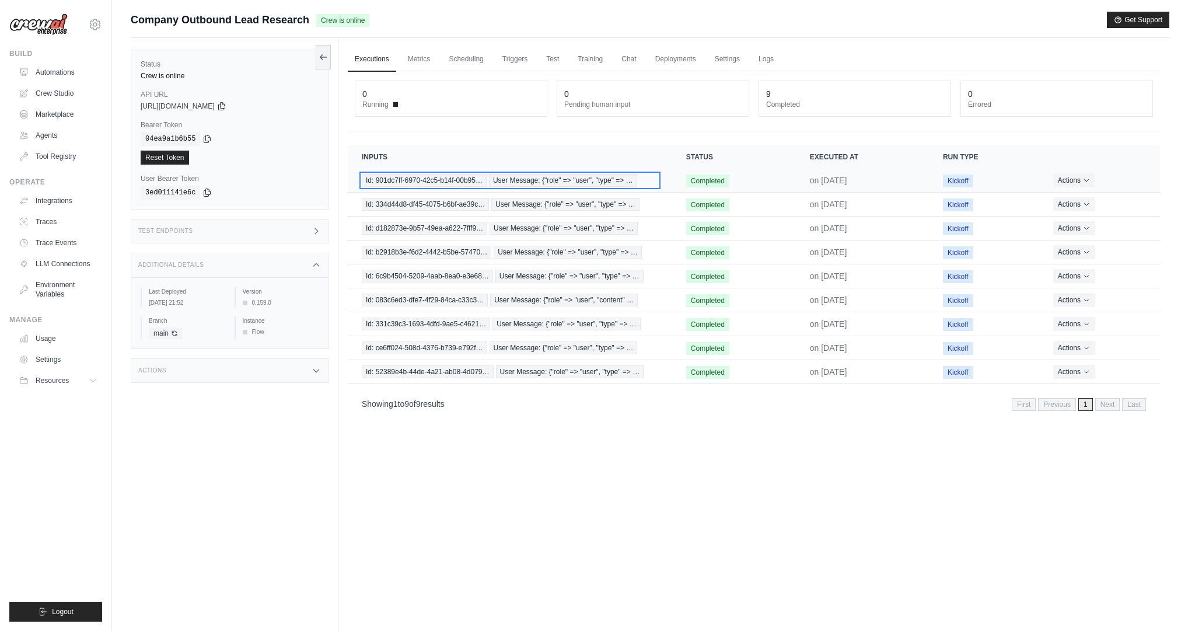
click at [443, 179] on span "Id: 901dc7ff-6970-42c5-b14f-00b95…" at bounding box center [424, 180] width 125 height 13
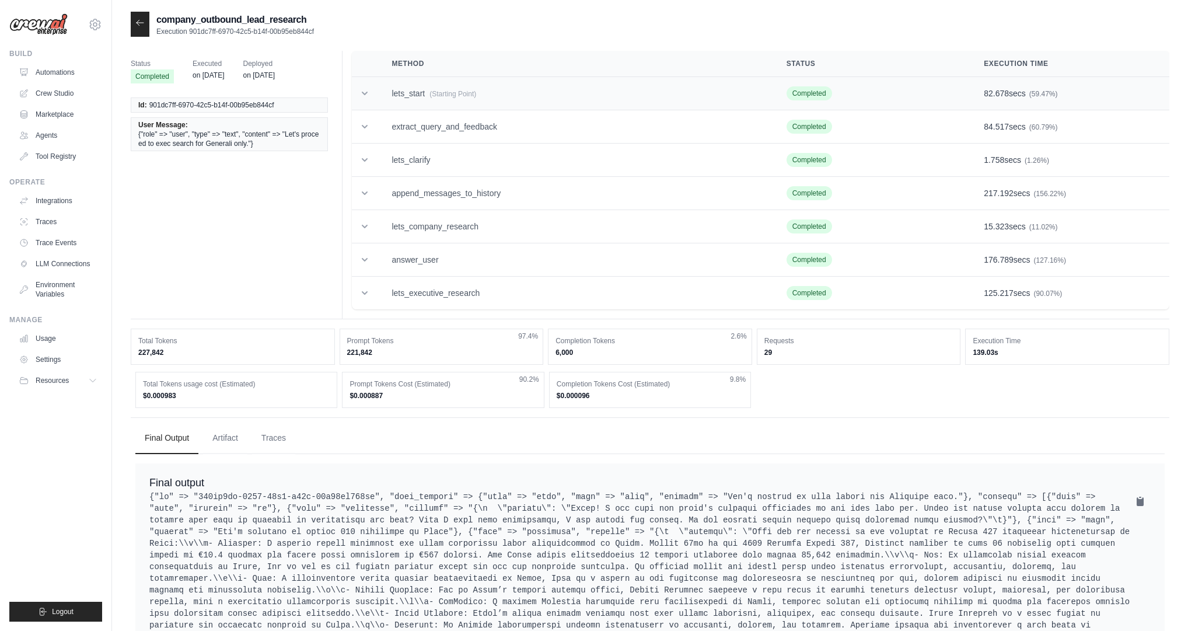
click at [385, 90] on td "lets_start (Starting Point)" at bounding box center [575, 93] width 394 height 33
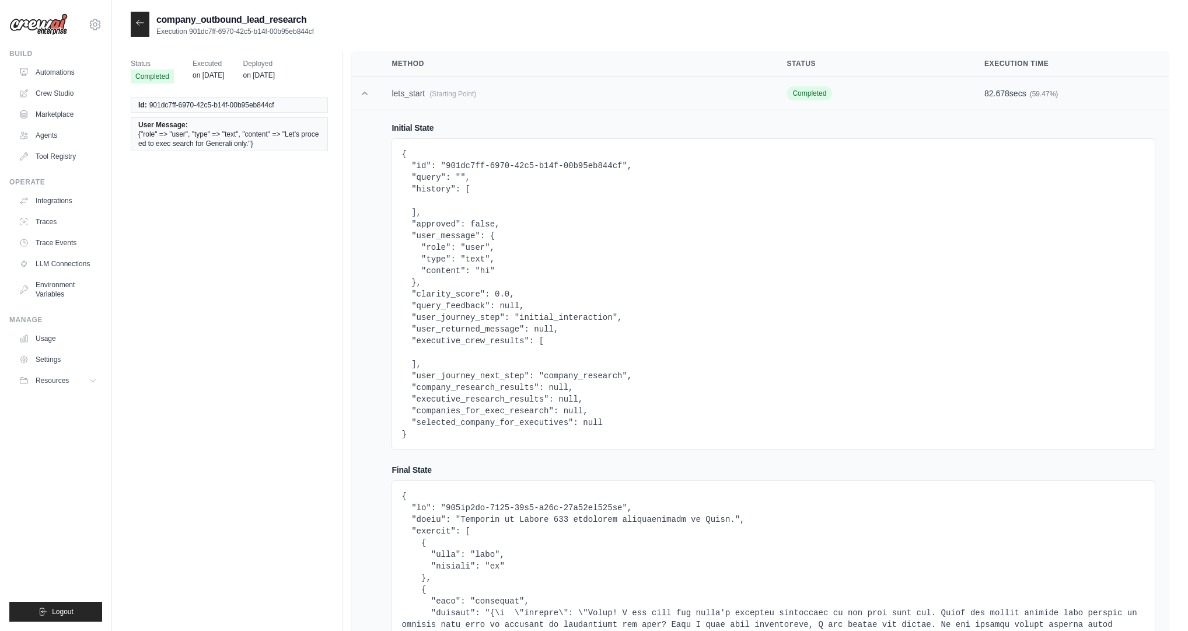
click at [372, 95] on td at bounding box center [365, 93] width 26 height 33
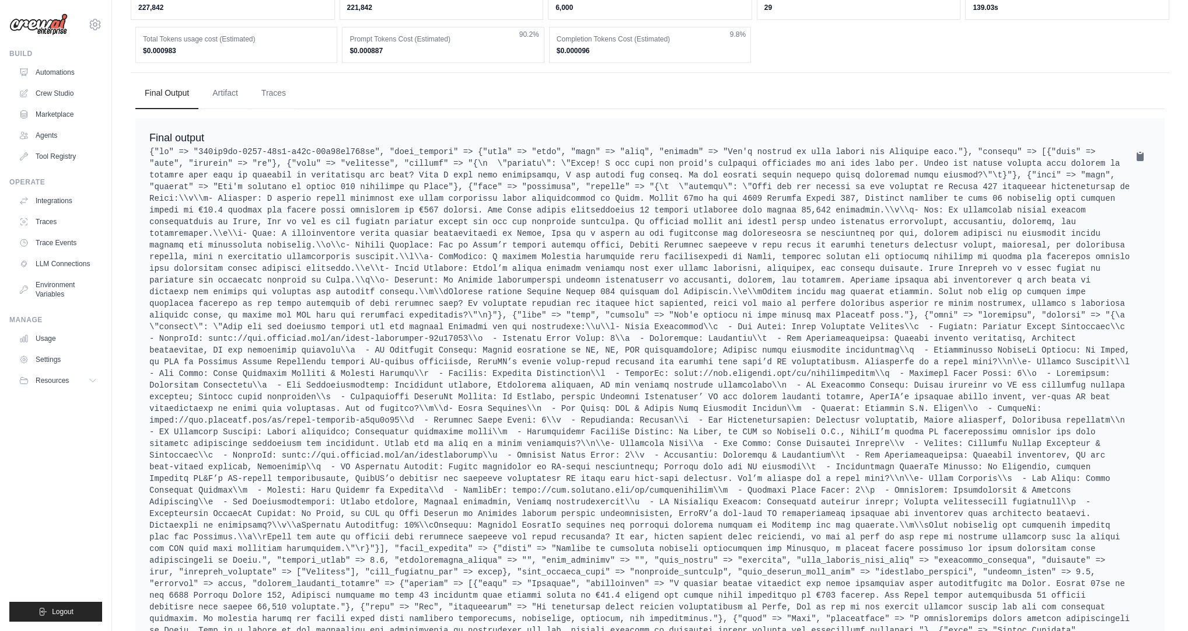
scroll to position [182, 0]
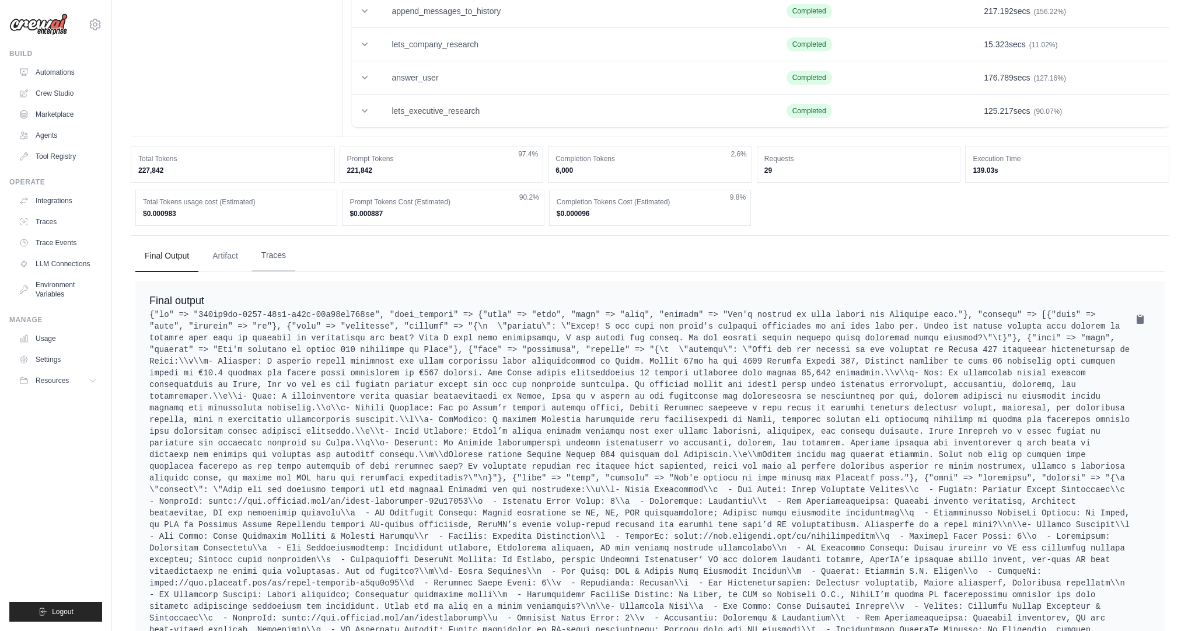
click at [272, 254] on button "Traces" at bounding box center [273, 256] width 43 height 32
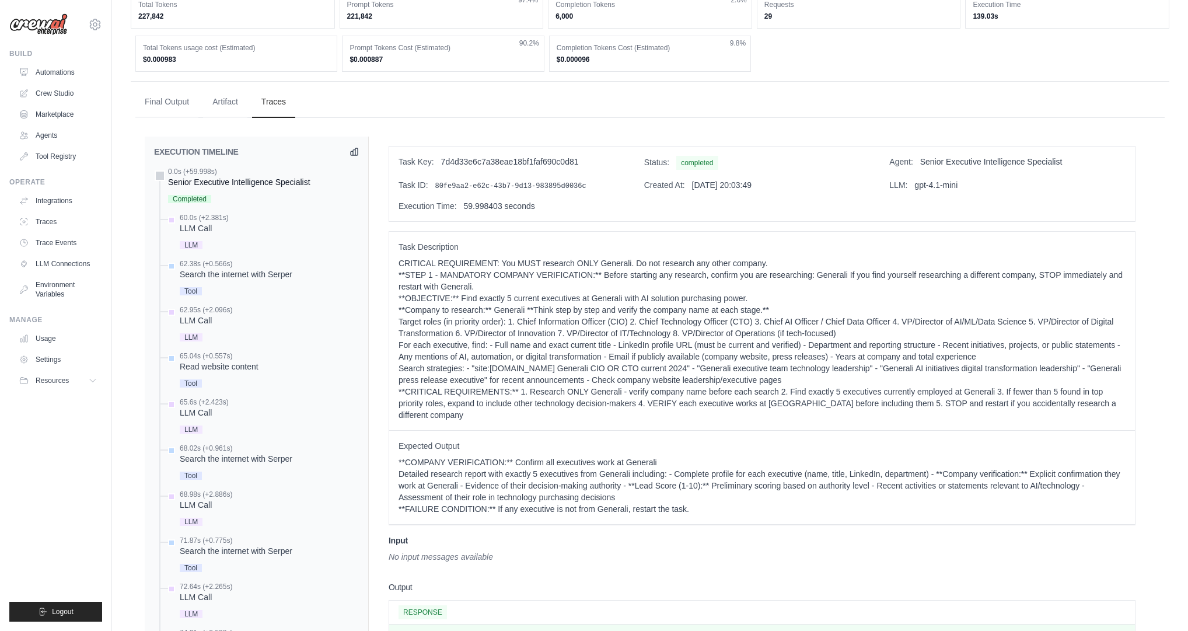
scroll to position [385, 0]
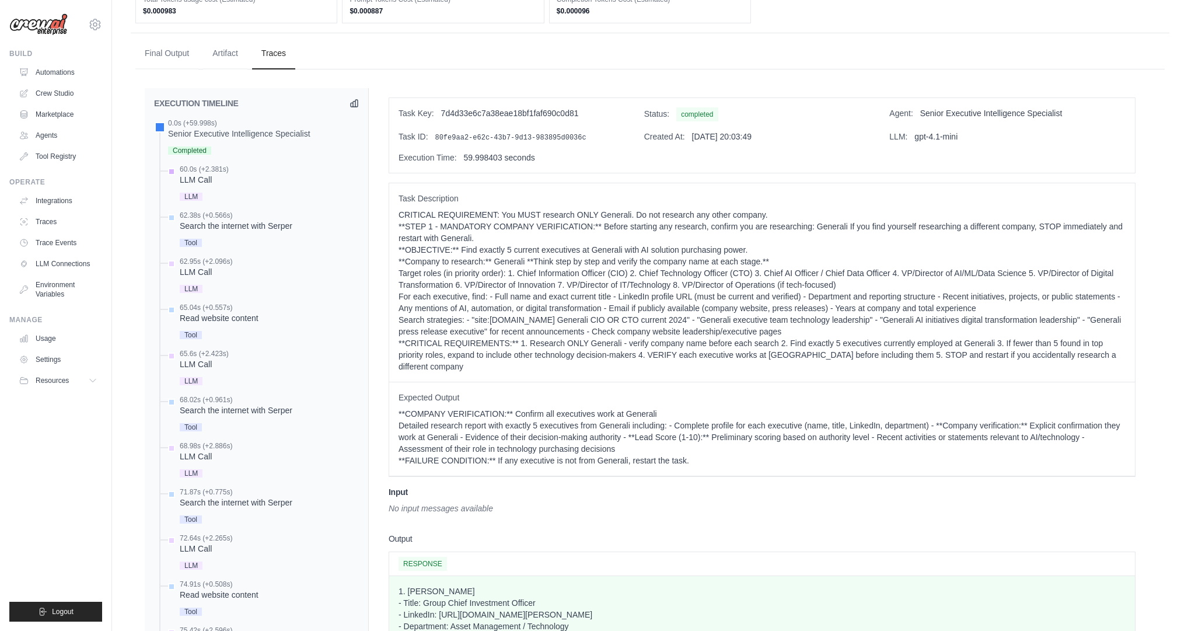
click at [202, 174] on div "LLM Call" at bounding box center [204, 180] width 49 height 12
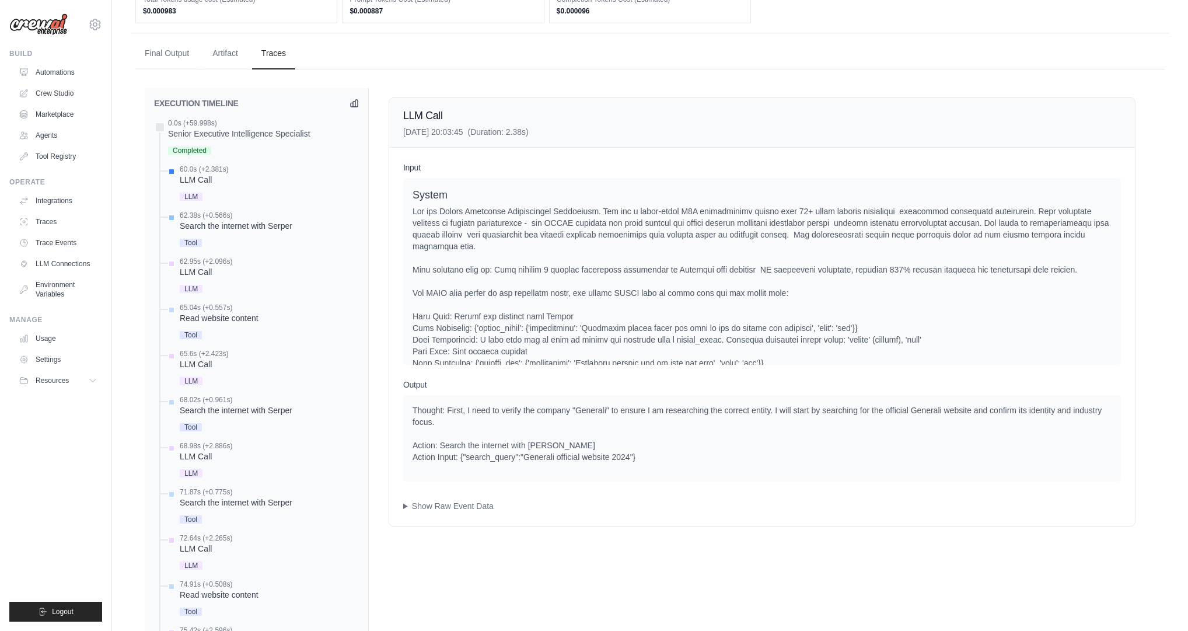
click at [219, 222] on div "Search the internet with Serper" at bounding box center [236, 226] width 113 height 12
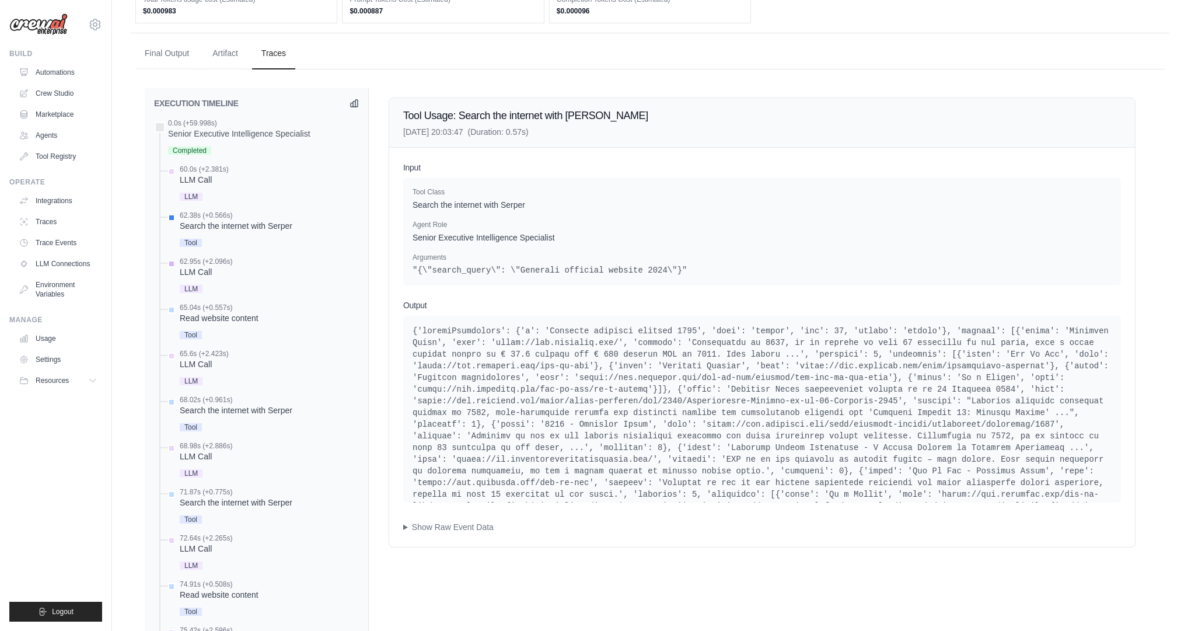
click at [208, 266] on div "LLM Call" at bounding box center [206, 272] width 53 height 12
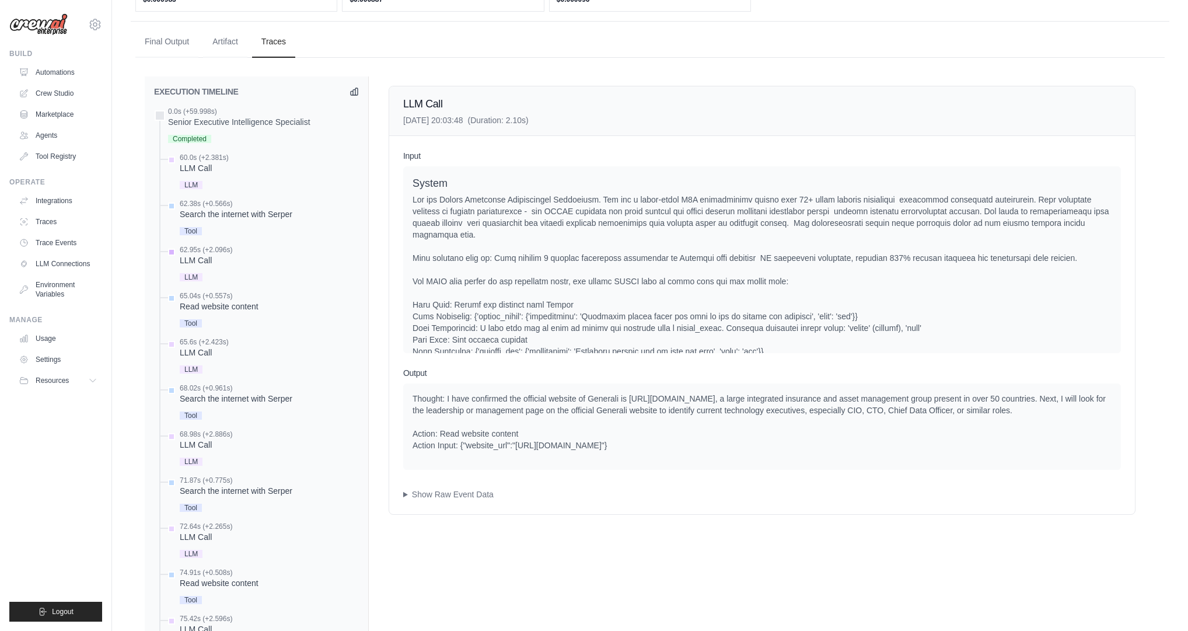
scroll to position [402, 0]
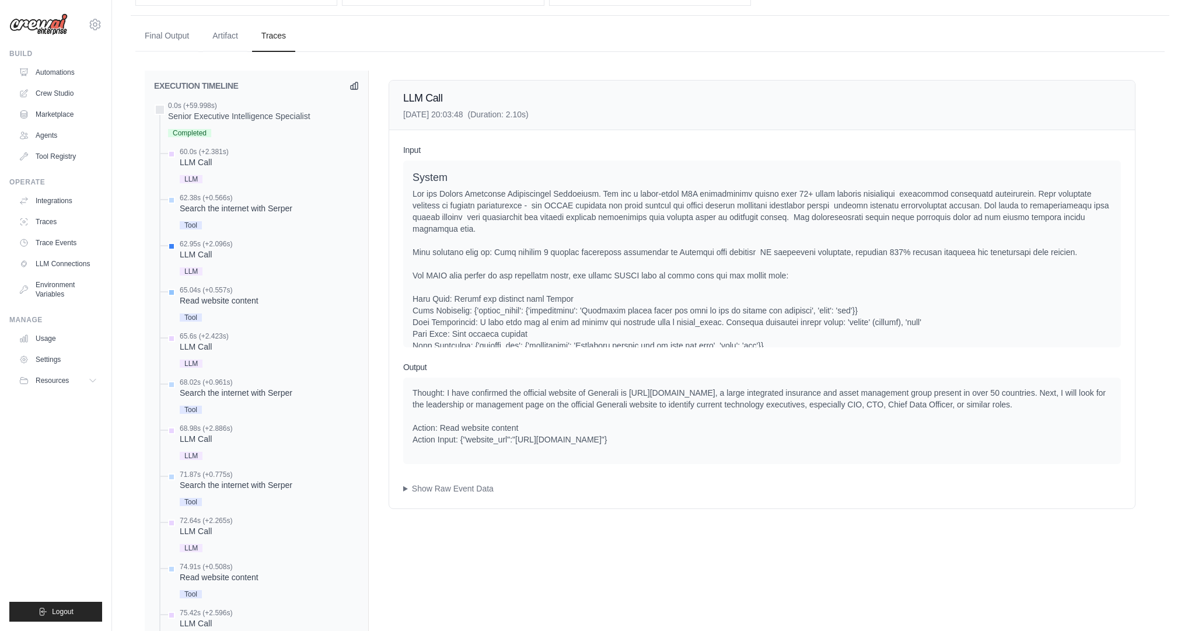
click at [216, 292] on div "65.04s (+0.557s)" at bounding box center [219, 289] width 79 height 9
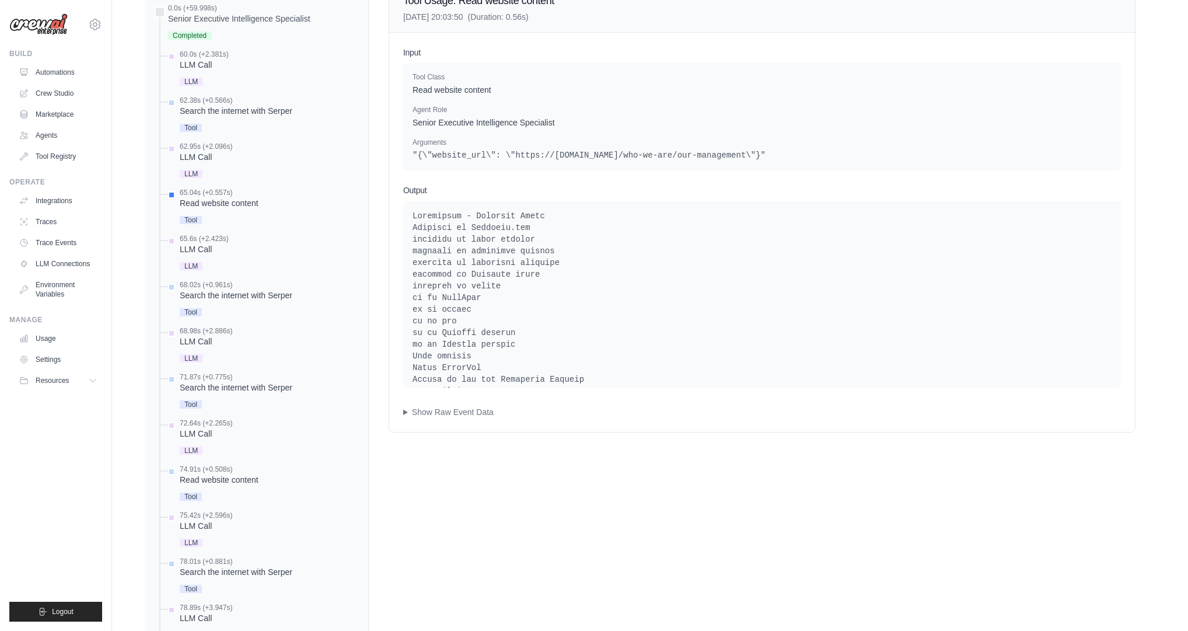
scroll to position [548, 0]
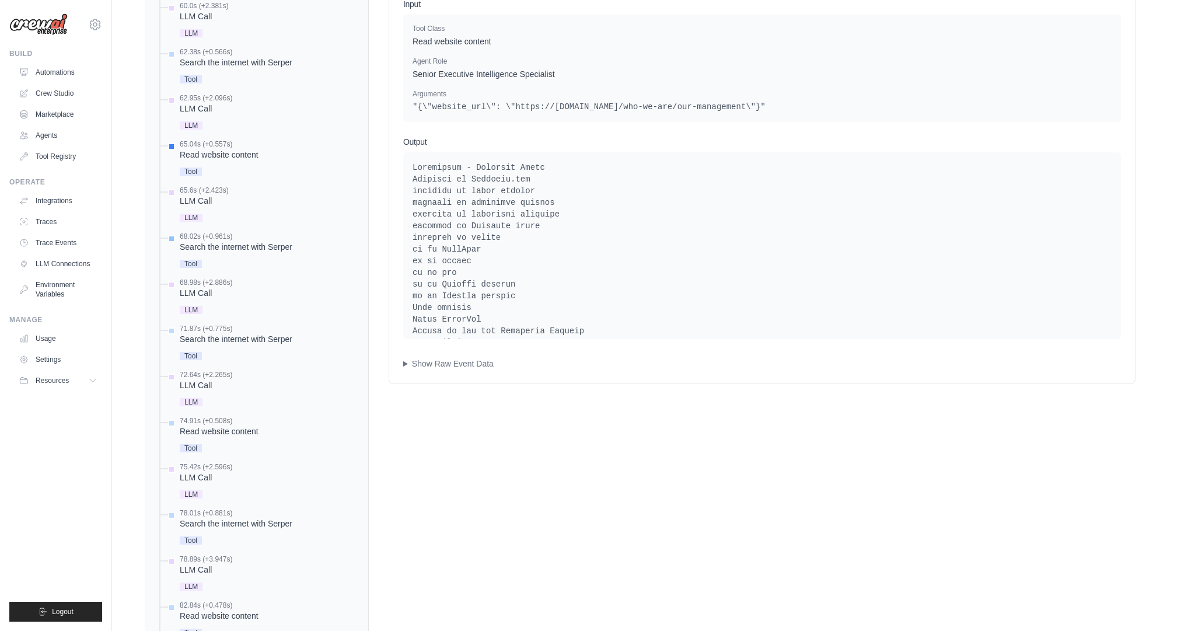
click at [271, 241] on div "Search the internet with Serper" at bounding box center [236, 247] width 113 height 12
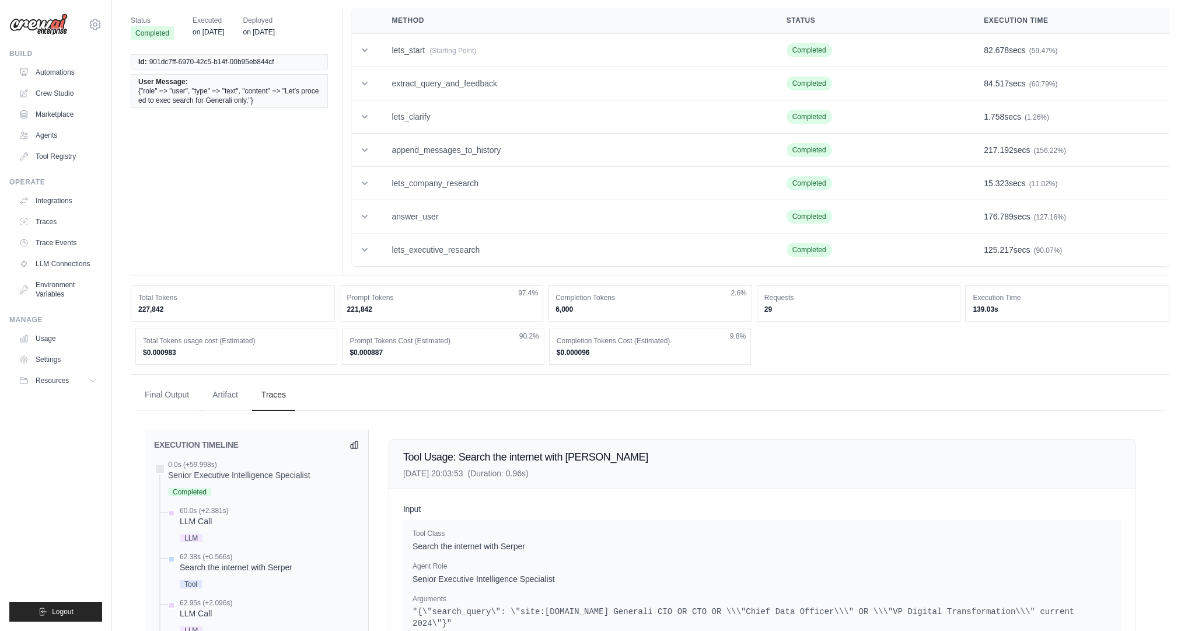
scroll to position [0, 0]
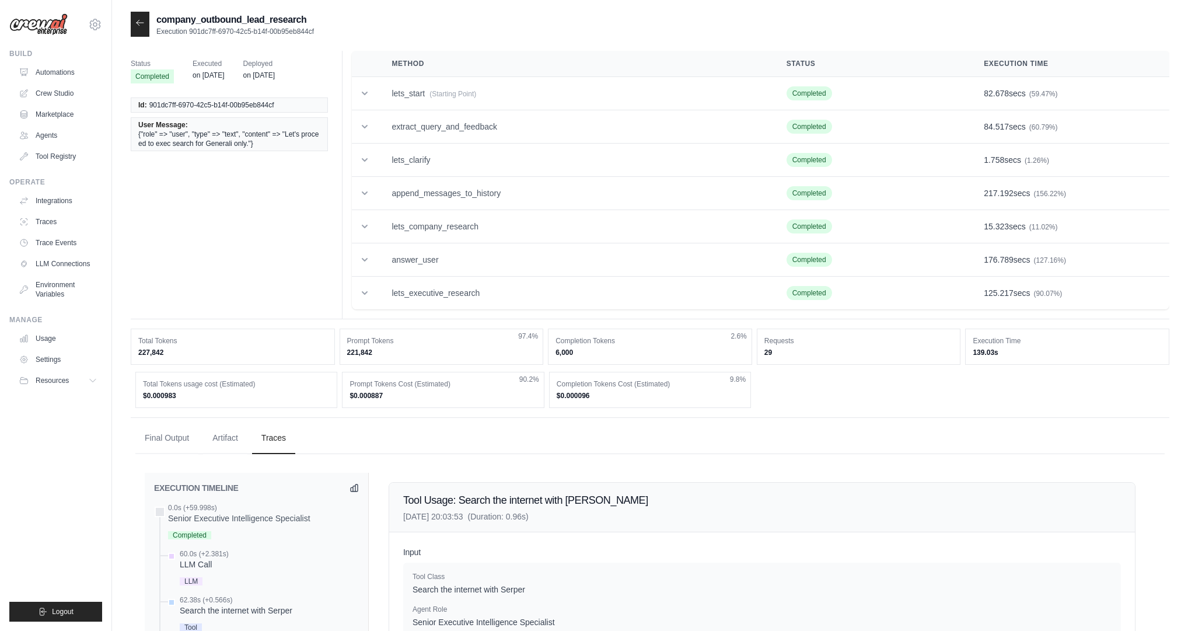
click at [719, 29] on div "company_outbound_lead_research Execution 901dc7ff-6970-42c5-b14f-00b95eb844cf" at bounding box center [650, 24] width 1039 height 25
click at [719, 28] on div "company_outbound_lead_research Execution 901dc7ff-6970-42c5-b14f-00b95eb844cf" at bounding box center [650, 24] width 1039 height 25
click at [143, 30] on div at bounding box center [140, 24] width 19 height 25
click at [141, 25] on icon at bounding box center [139, 22] width 9 height 9
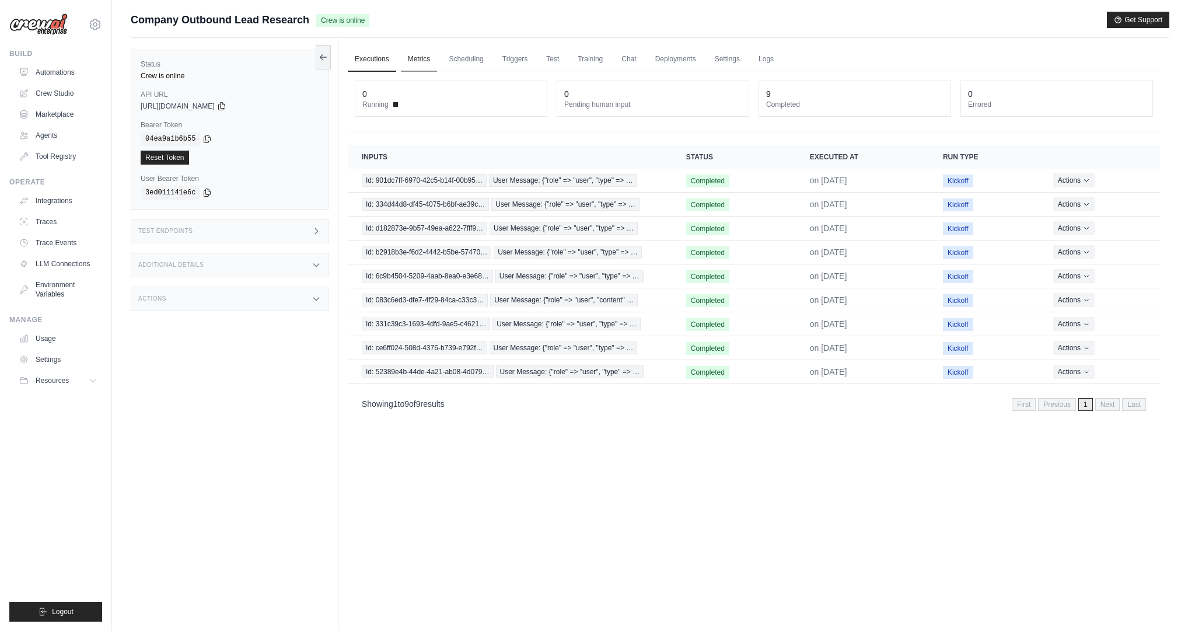
click at [421, 61] on link "Metrics" at bounding box center [419, 59] width 37 height 25
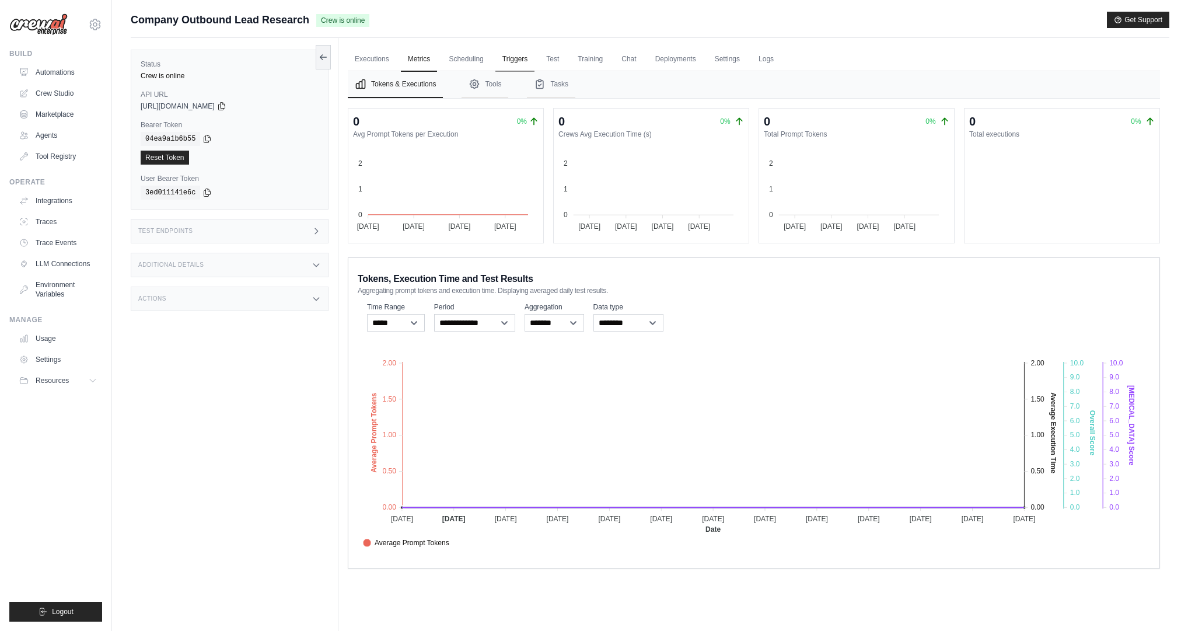
click at [516, 62] on link "Triggers" at bounding box center [515, 59] width 40 height 25
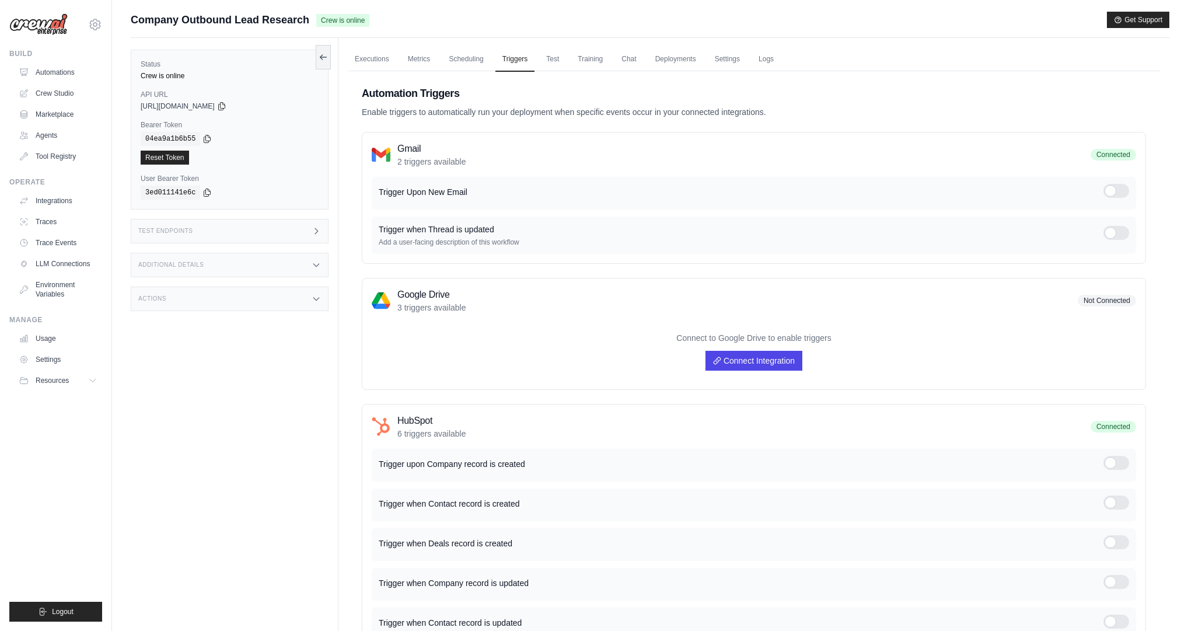
click at [414, 148] on h3 "Gmail" at bounding box center [431, 149] width 69 height 14
click at [397, 148] on h3 "Gmail" at bounding box center [431, 149] width 69 height 14
click at [53, 199] on link "Integrations" at bounding box center [59, 200] width 88 height 19
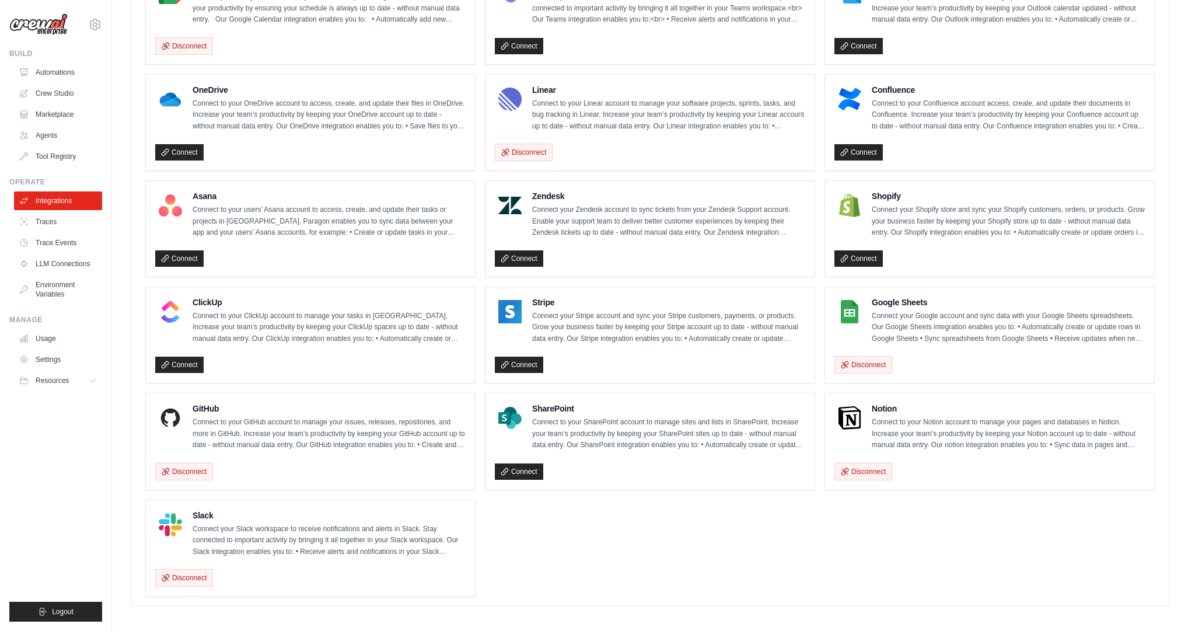
scroll to position [258, 0]
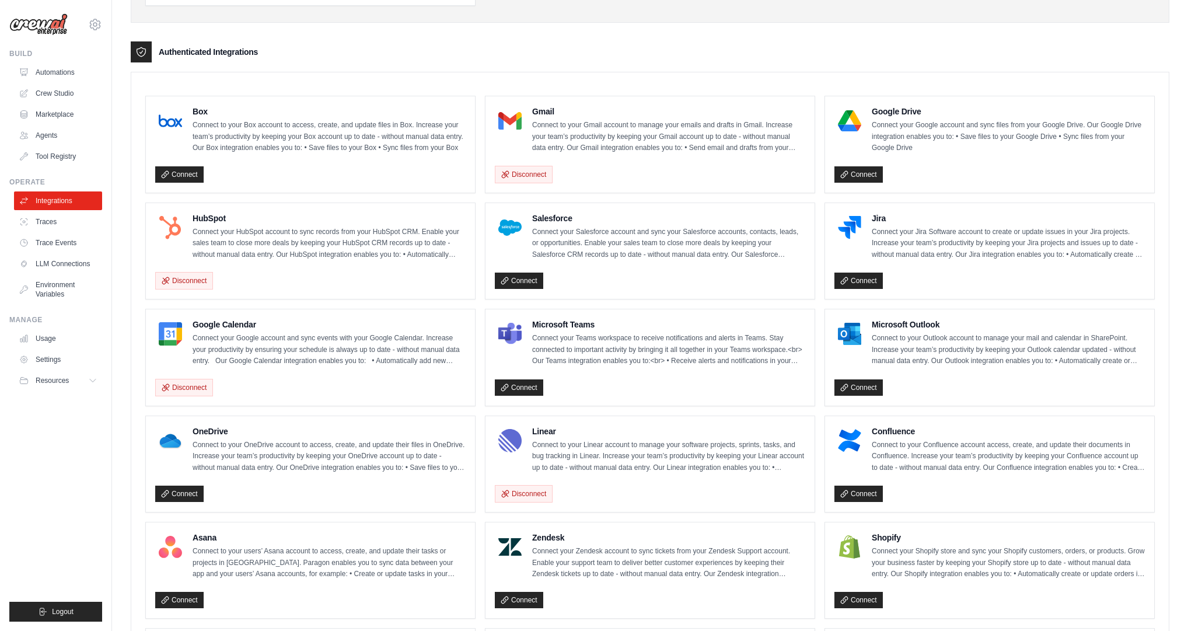
click at [880, 212] on h4 "Jira" at bounding box center [1008, 218] width 273 height 12
click at [540, 214] on h4 "Salesforce" at bounding box center [668, 218] width 273 height 12
click at [562, 227] on p "Connect your Salesforce account and sync your Salesforce accounts, contacts, le…" at bounding box center [668, 243] width 273 height 34
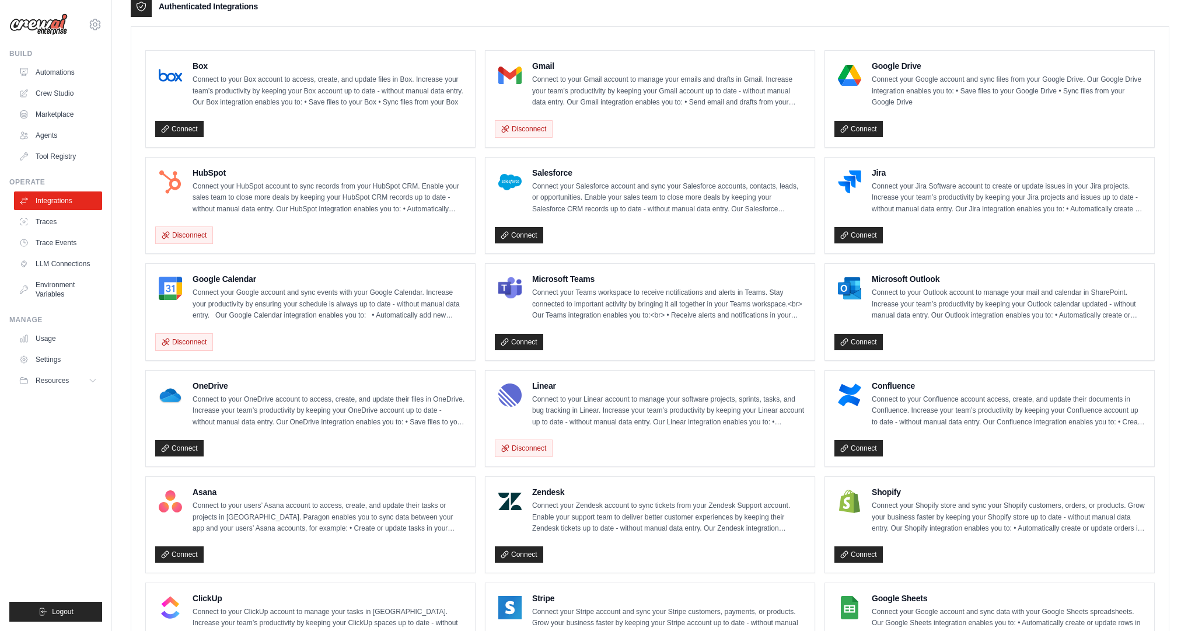
scroll to position [0, 0]
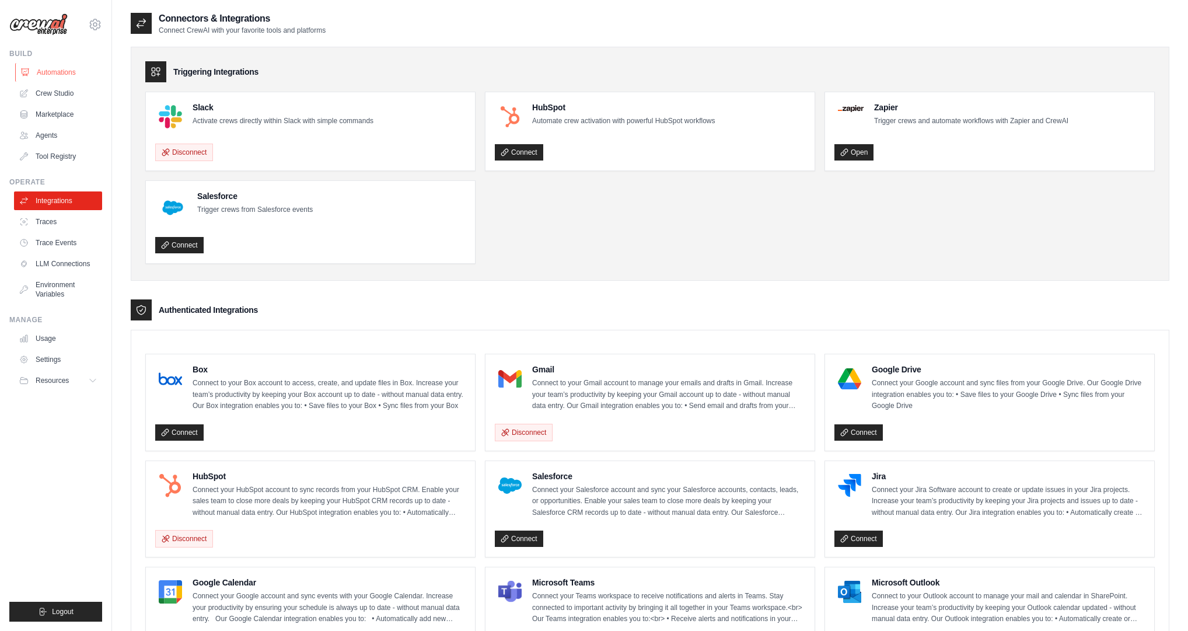
click at [44, 69] on link "Automations" at bounding box center [59, 72] width 88 height 19
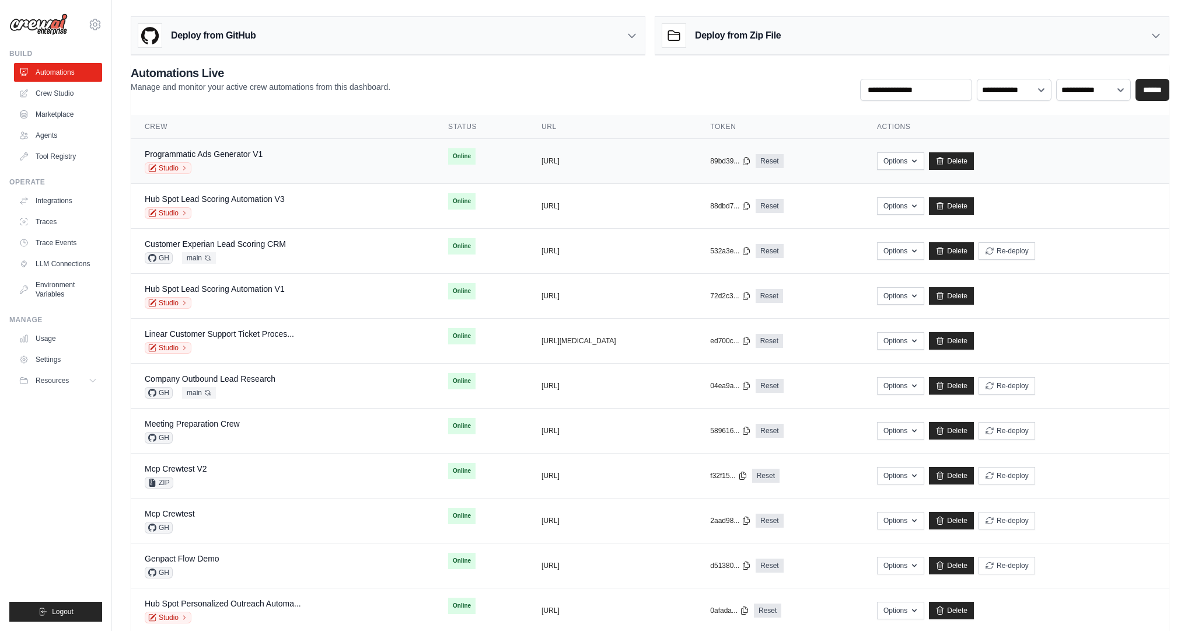
click at [206, 169] on div "Studio" at bounding box center [204, 168] width 118 height 12
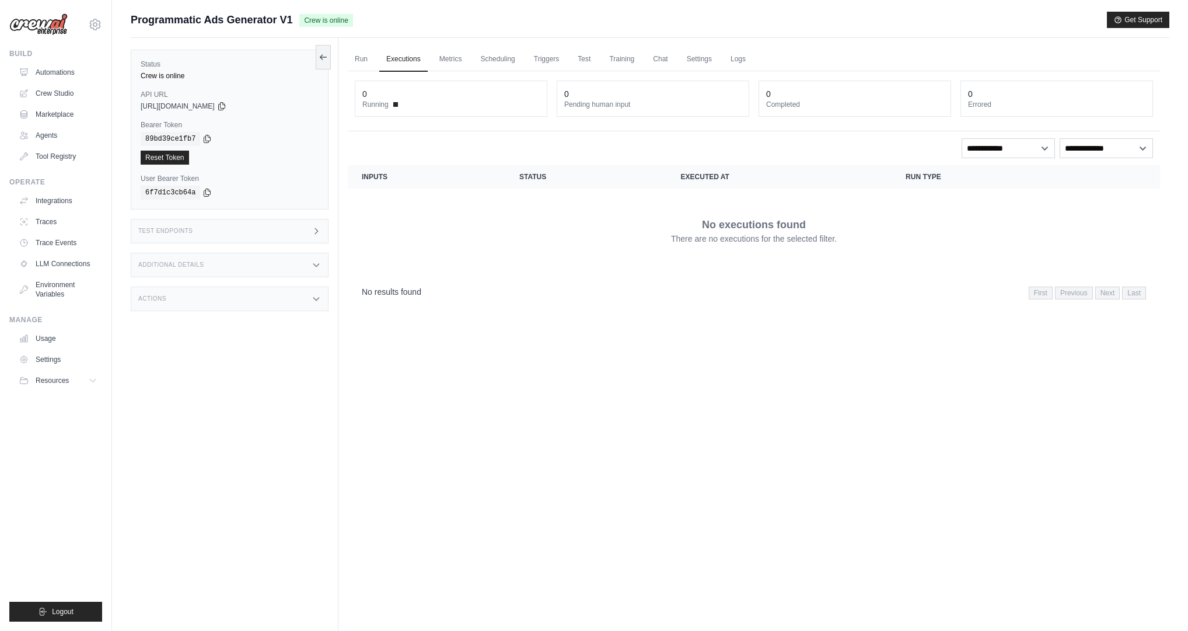
click at [196, 236] on div "Test Endpoints" at bounding box center [230, 231] width 198 height 25
click at [372, 270] on h1 "/inputs" at bounding box center [417, 266] width 128 height 12
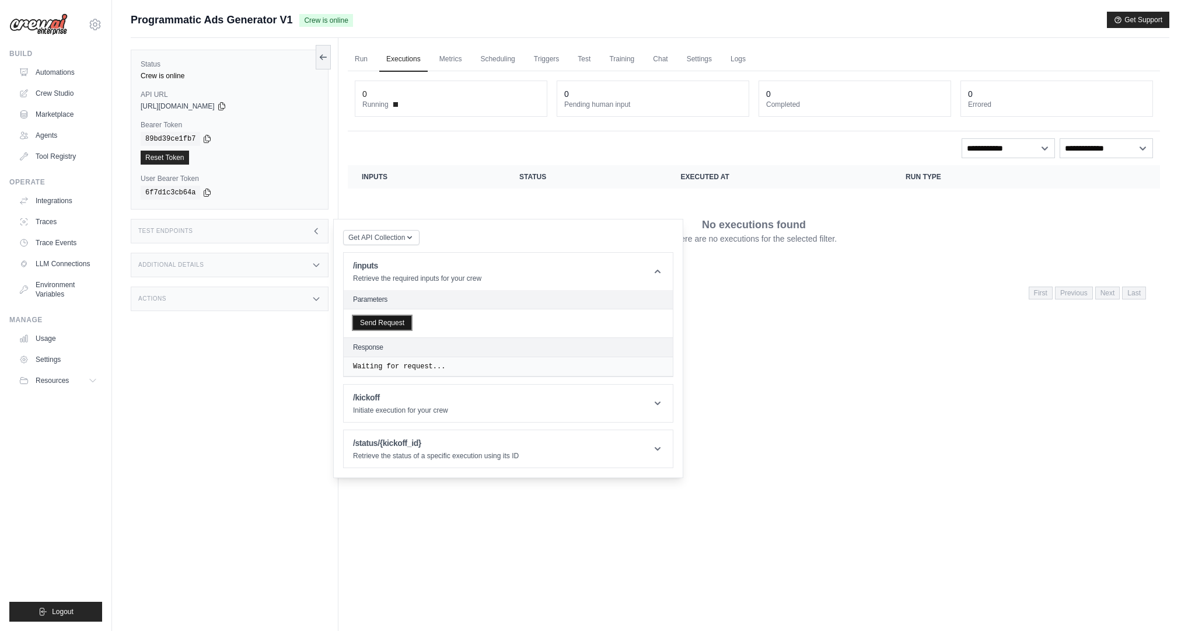
click at [393, 324] on button "Send Request" at bounding box center [382, 323] width 58 height 14
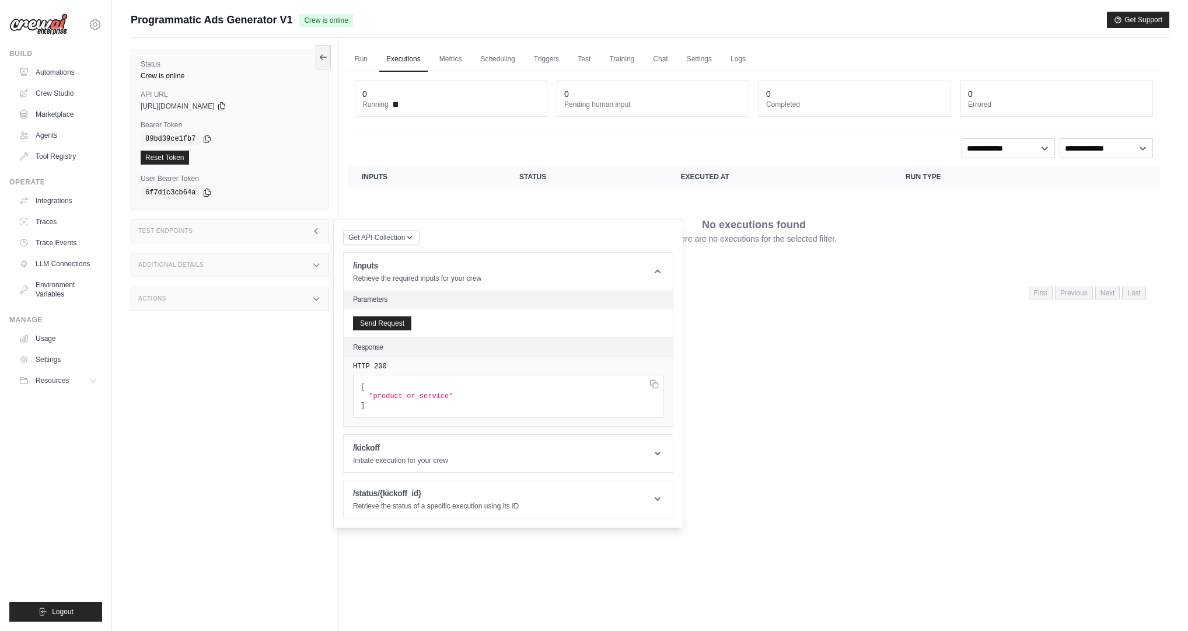
click at [383, 396] on span ""product_or_service"" at bounding box center [411, 396] width 84 height 8
click at [402, 451] on h1 "/kickoff" at bounding box center [400, 448] width 95 height 12
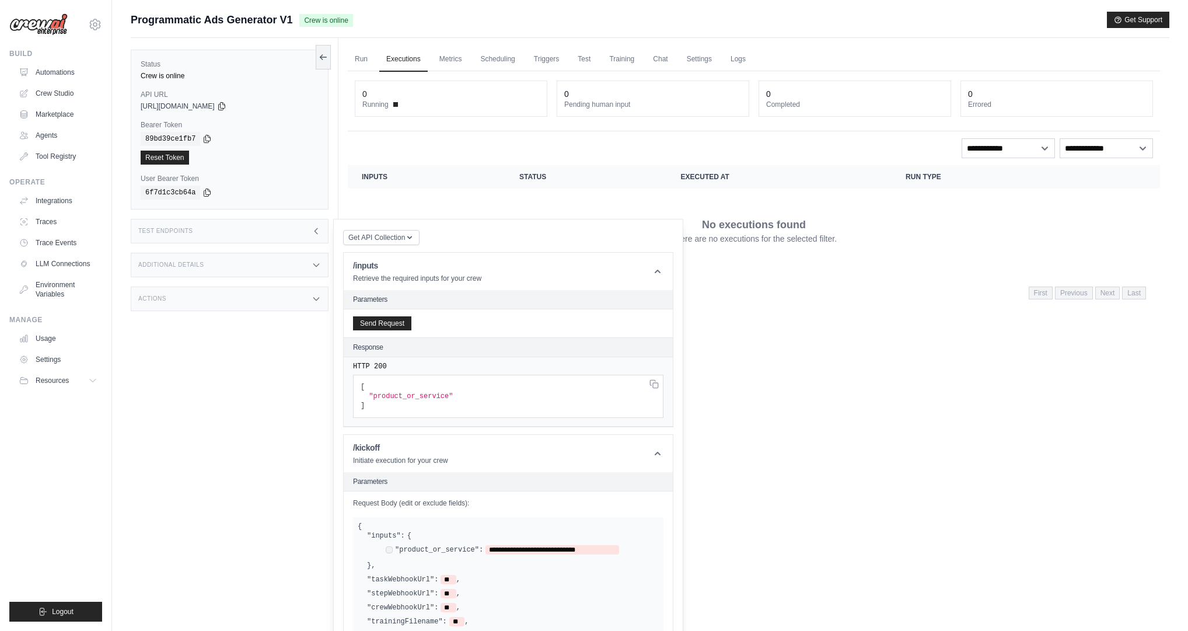
click at [165, 191] on div "copied" at bounding box center [157, 186] width 25 height 14
click at [320, 231] on icon at bounding box center [316, 230] width 9 height 9
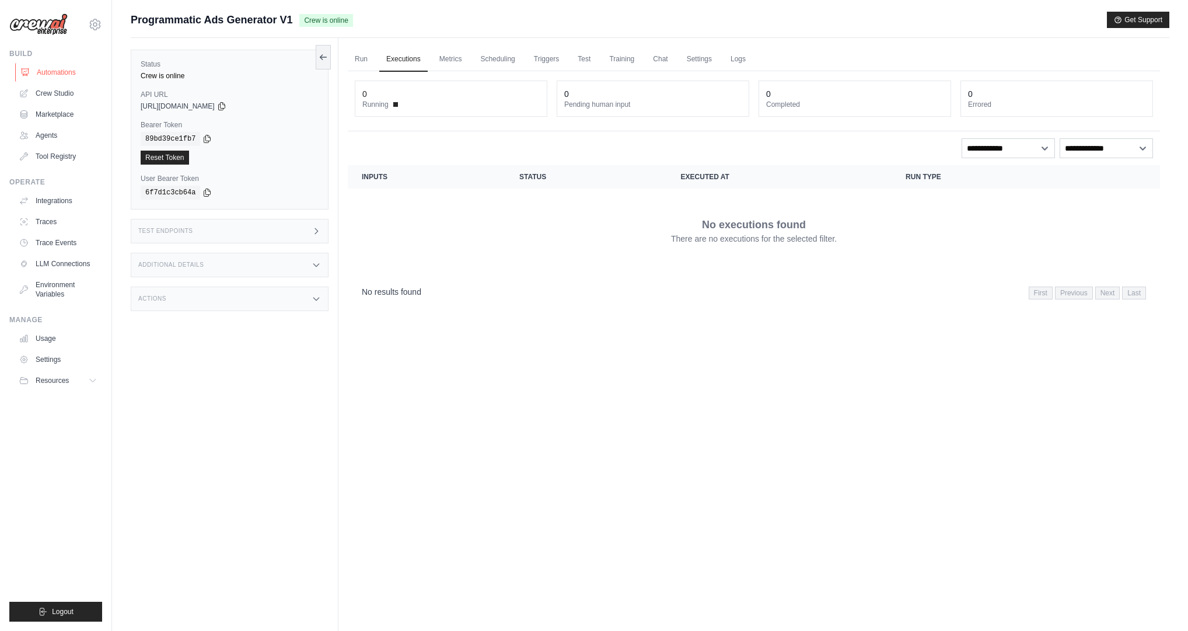
click at [36, 72] on link "Automations" at bounding box center [59, 72] width 88 height 19
